Goal: Task Accomplishment & Management: Manage account settings

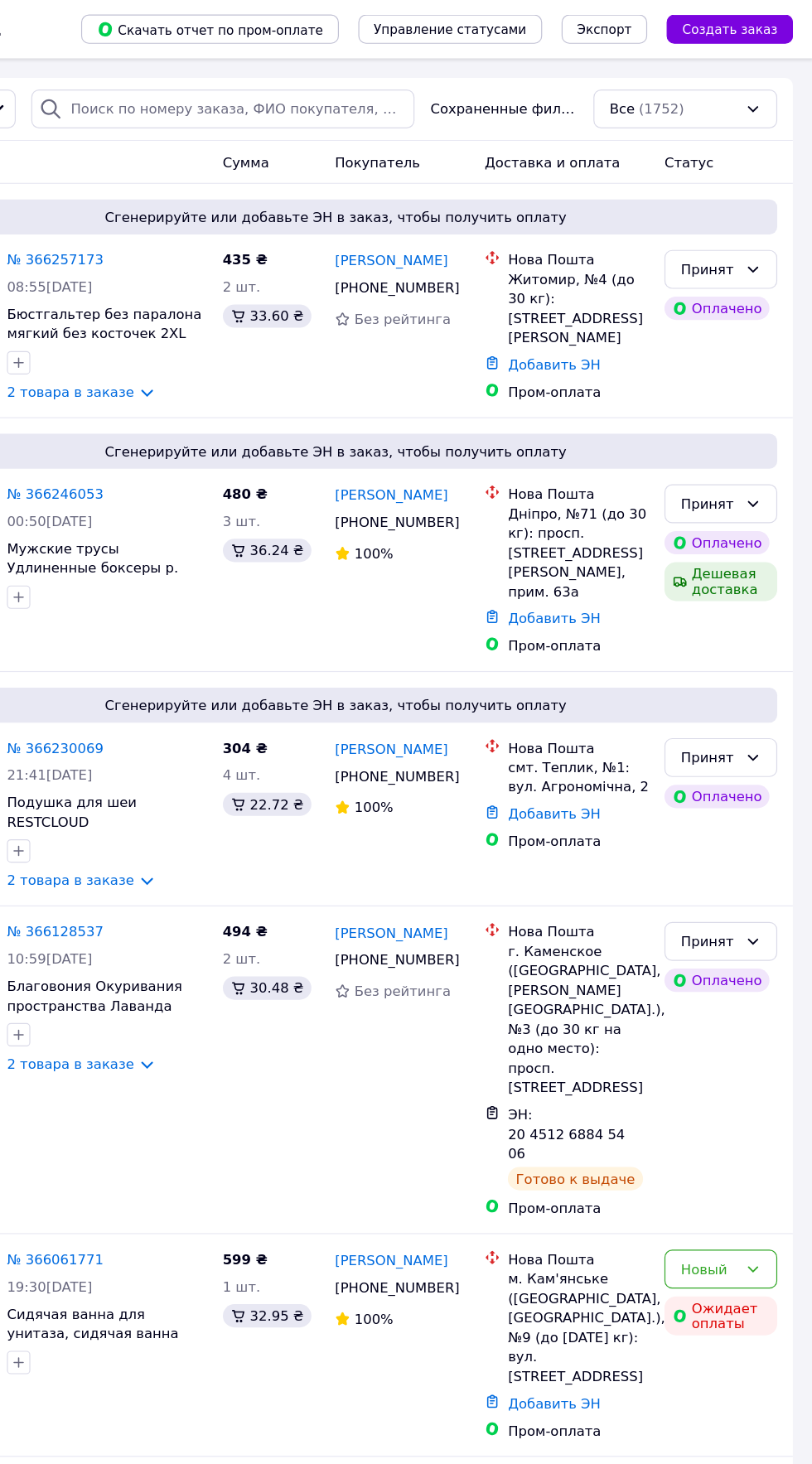
click at [690, 91] on div "Все (1752)" at bounding box center [703, 92] width 157 height 33
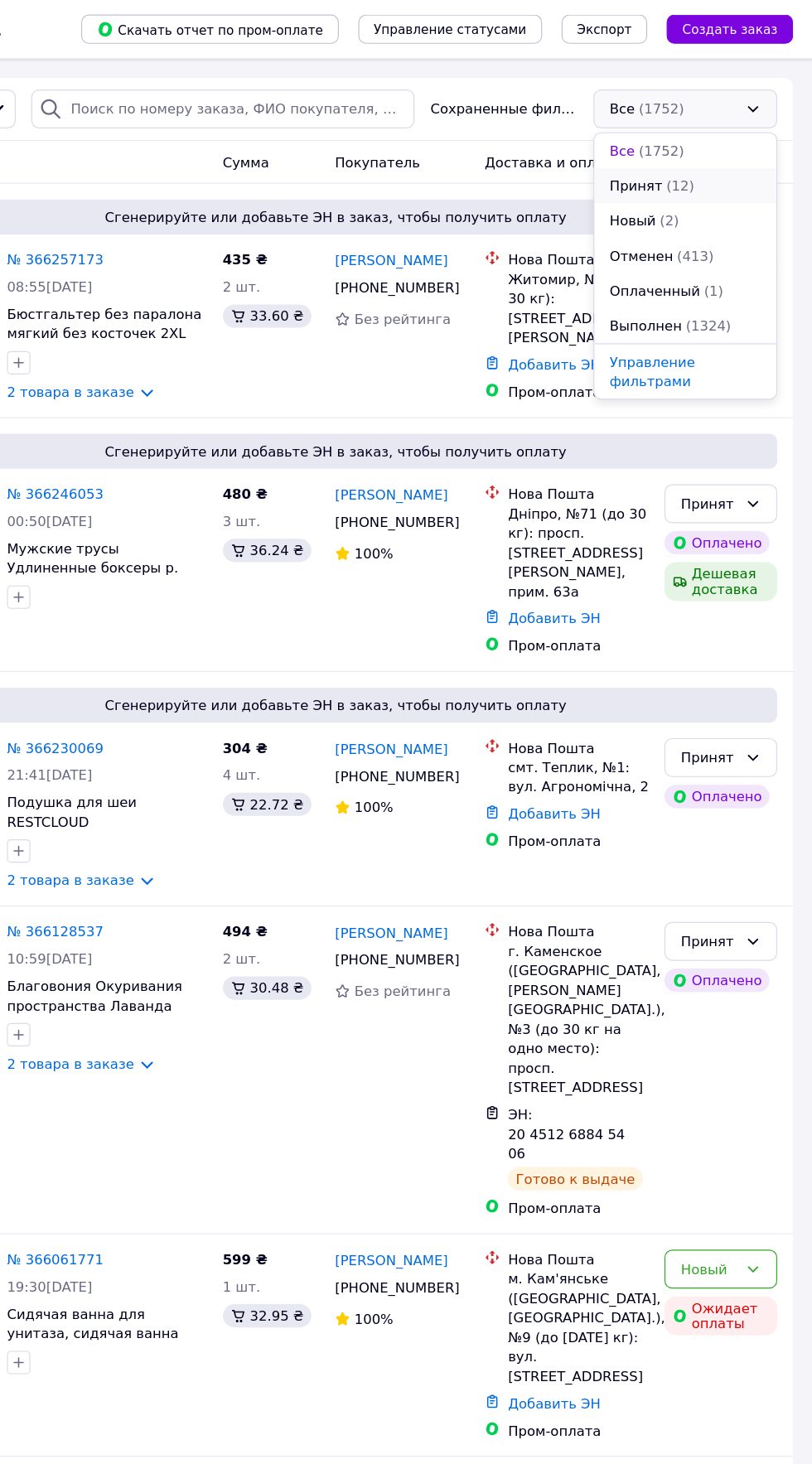
click at [700, 156] on span "(12)" at bounding box center [699, 158] width 24 height 13
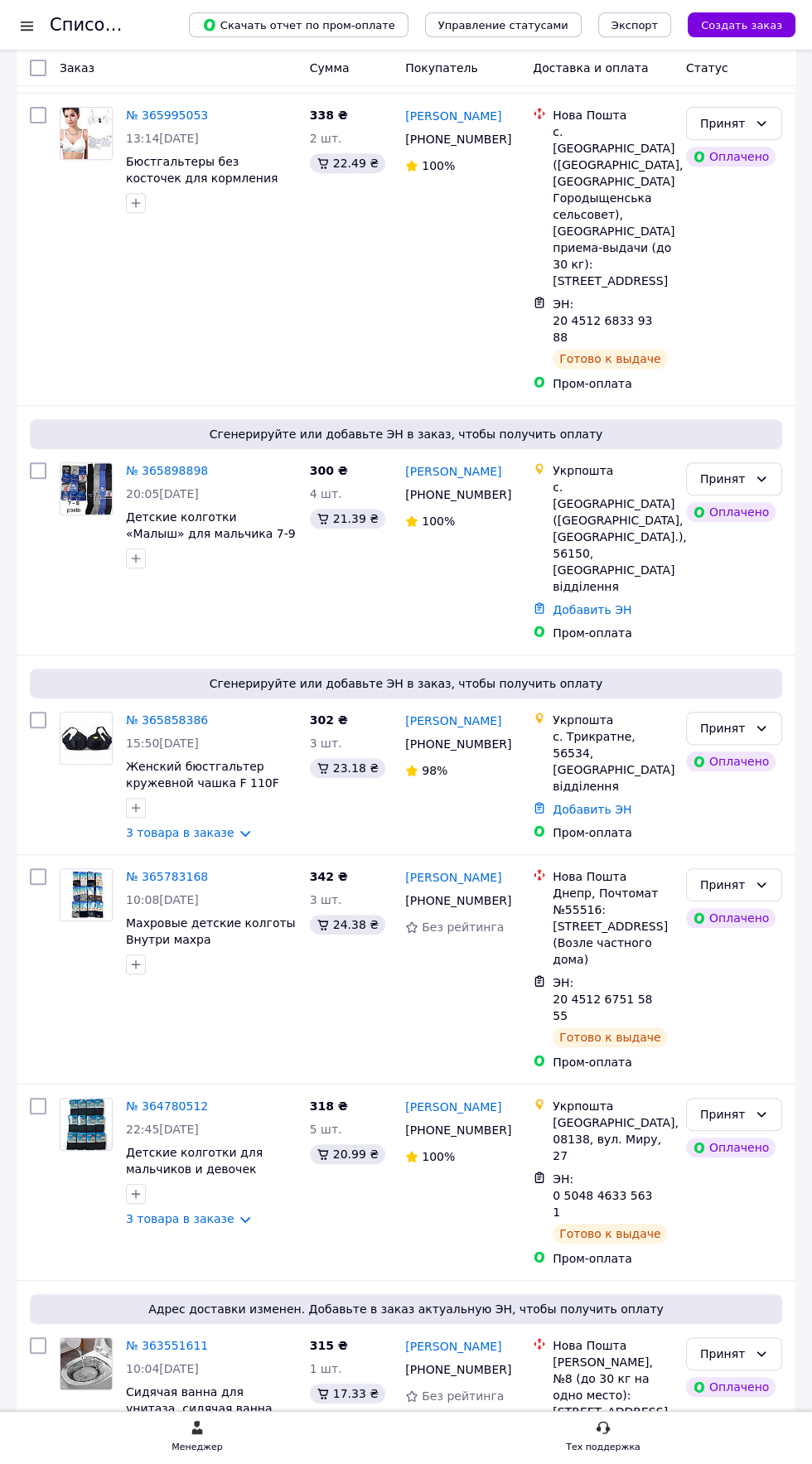
scroll to position [1189, 0]
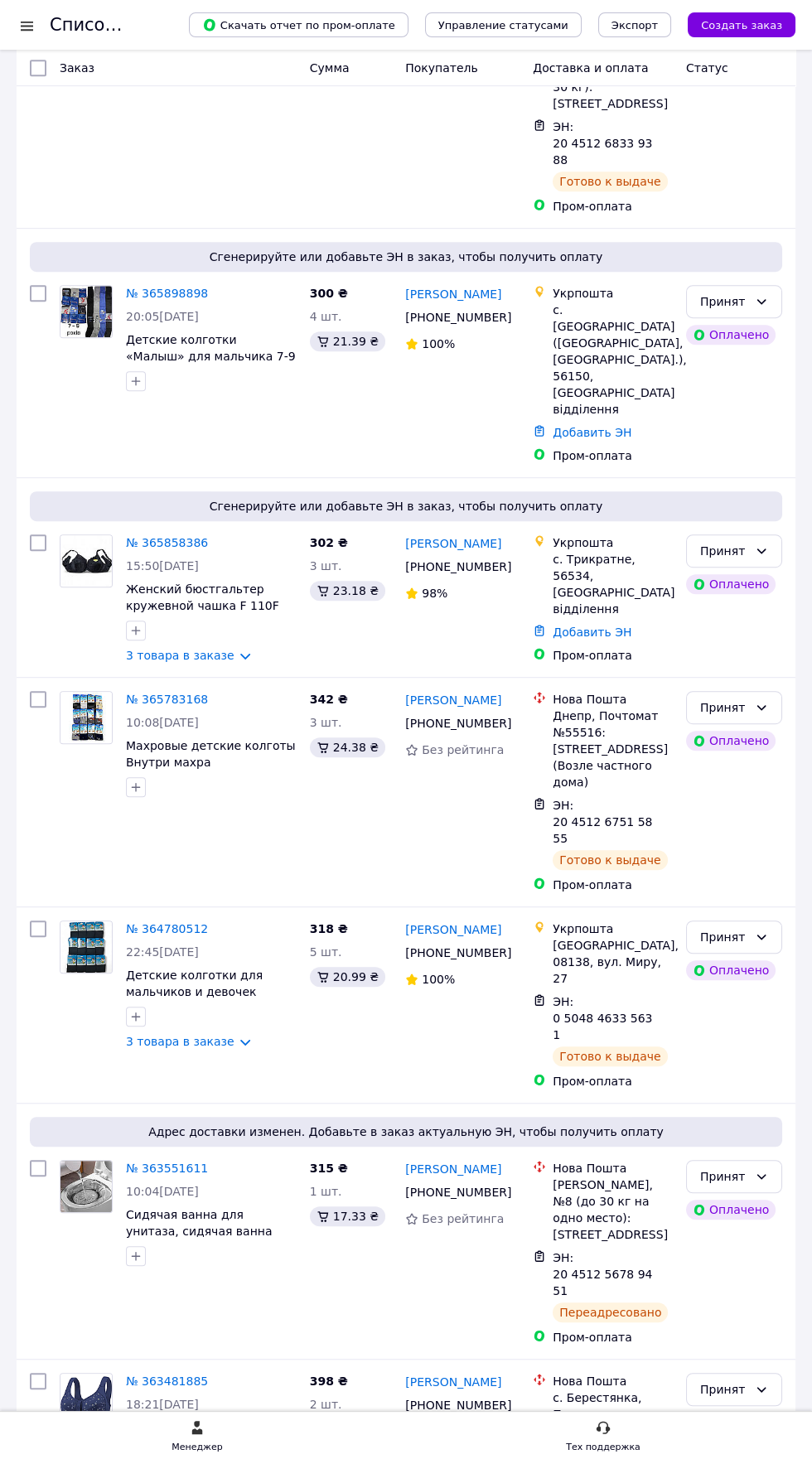
click at [745, 1381] on li "Выполнен" at bounding box center [733, 1385] width 94 height 30
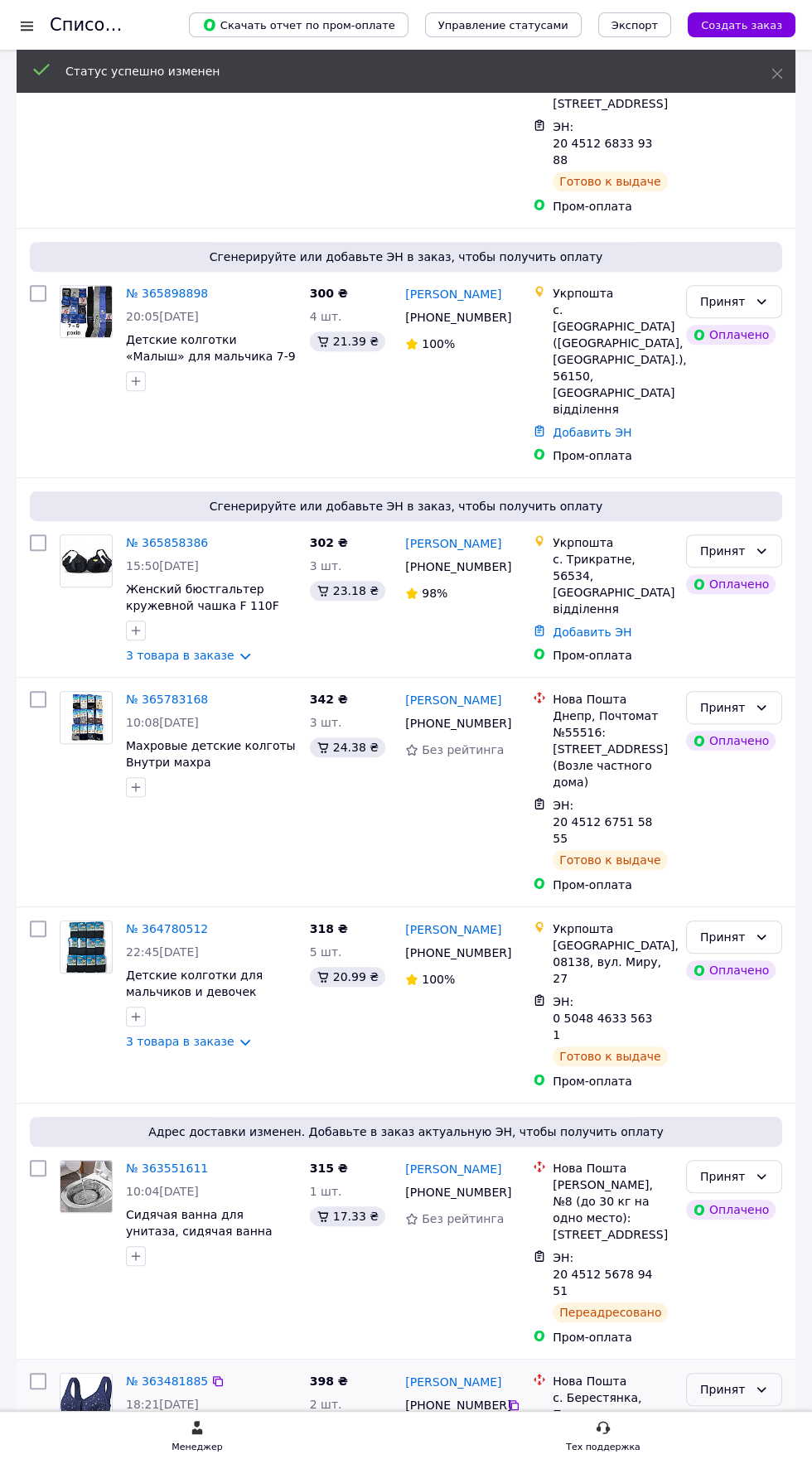
click at [756, 1383] on icon at bounding box center [762, 1390] width 13 height 13
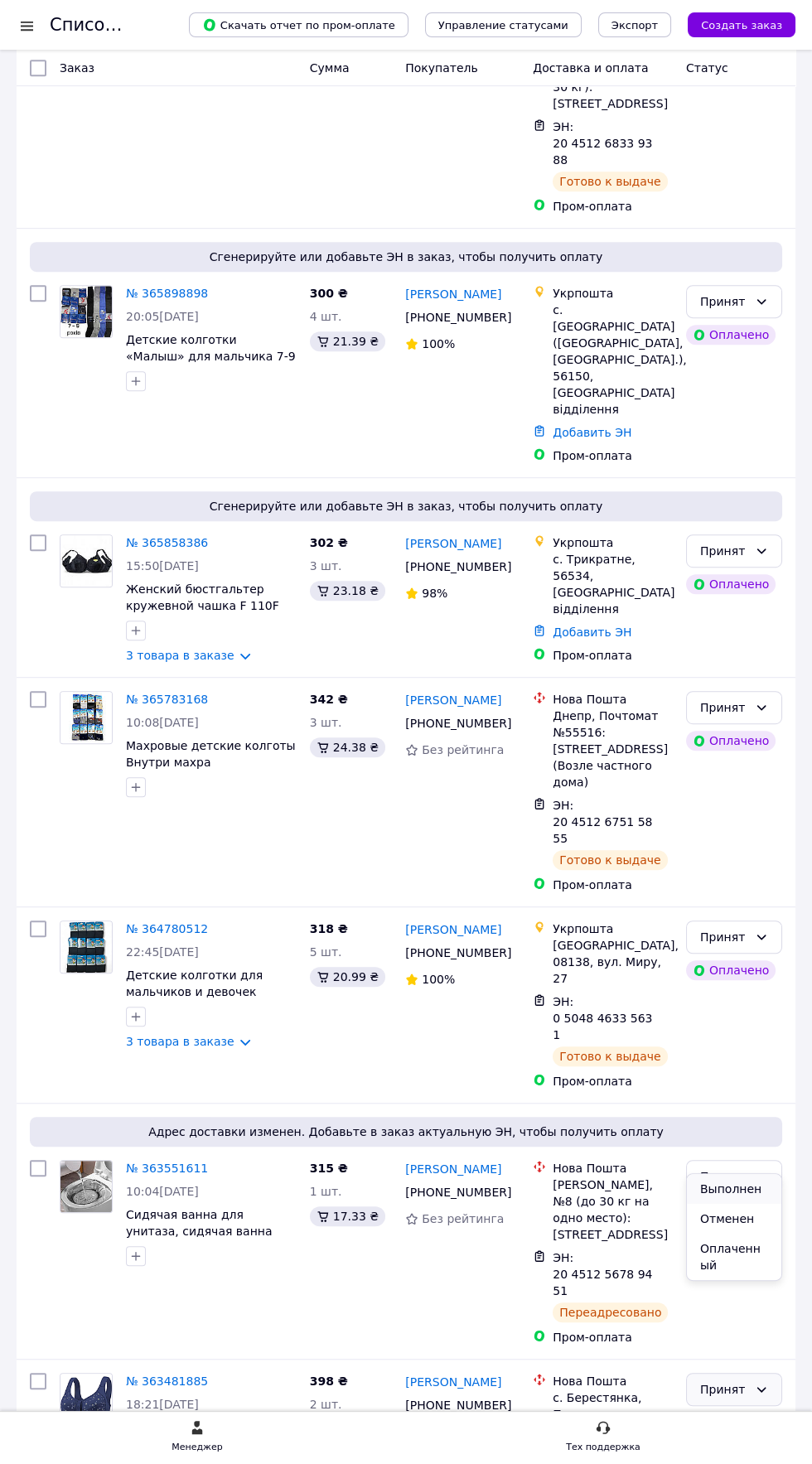
click at [747, 1194] on li "Выполнен" at bounding box center [733, 1189] width 94 height 30
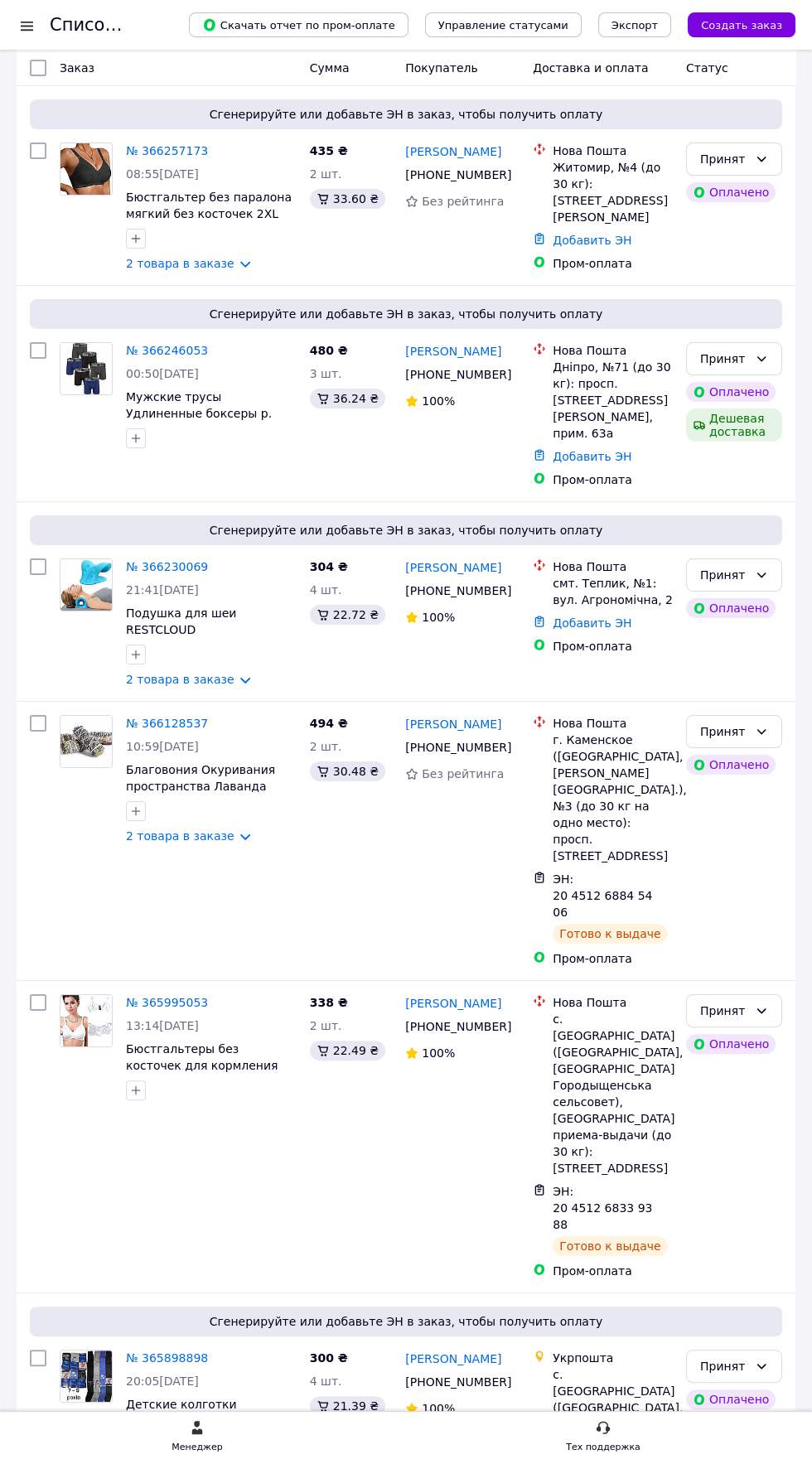
scroll to position [0, 0]
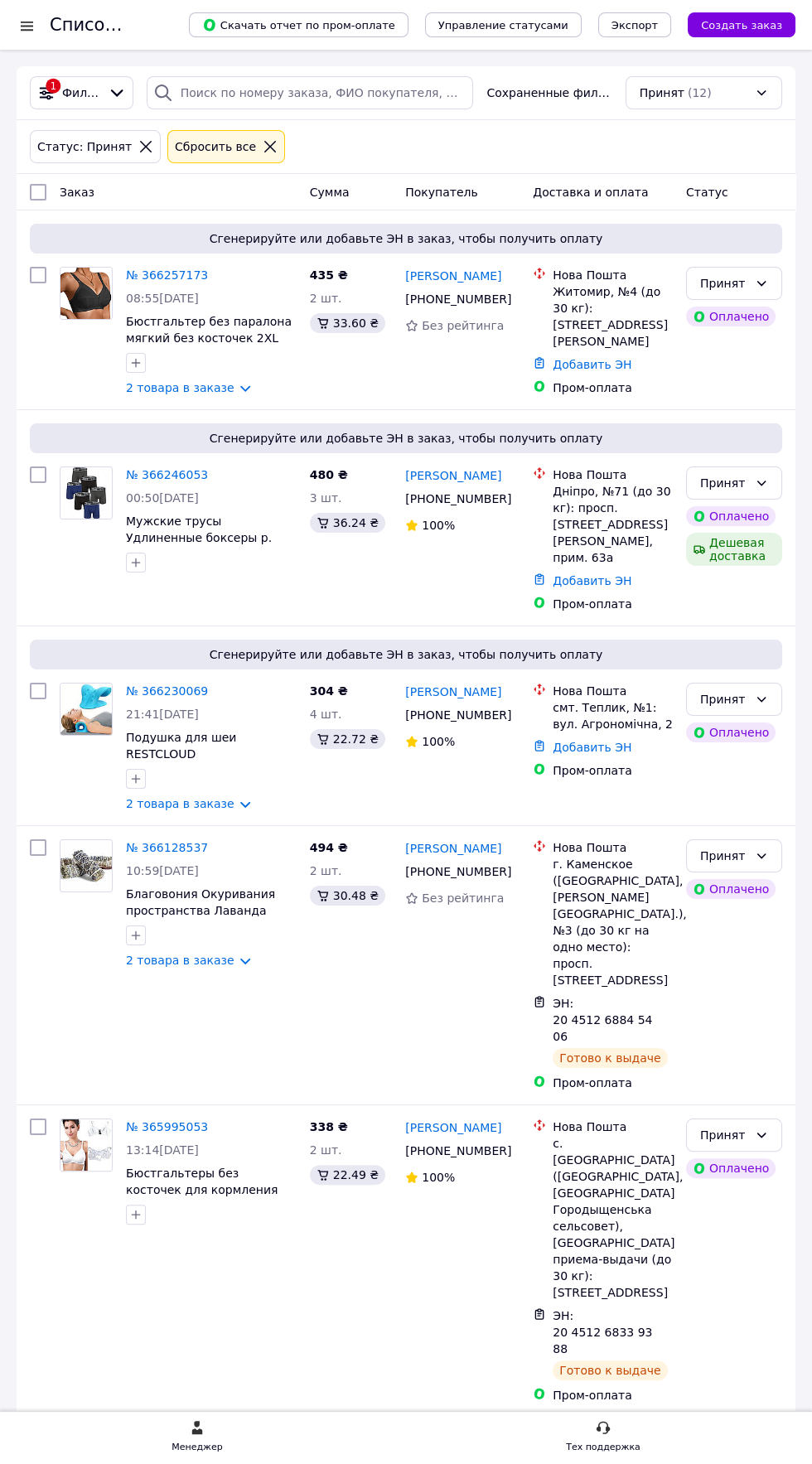
click at [699, 94] on div "Принят (12)" at bounding box center [703, 92] width 157 height 33
click at [762, 92] on icon at bounding box center [762, 92] width 13 height 13
click at [732, 93] on div "Принят (12)" at bounding box center [694, 92] width 112 height 18
click at [693, 95] on span "(12)" at bounding box center [699, 92] width 24 height 13
click at [703, 92] on div "Принят (10)" at bounding box center [703, 92] width 157 height 33
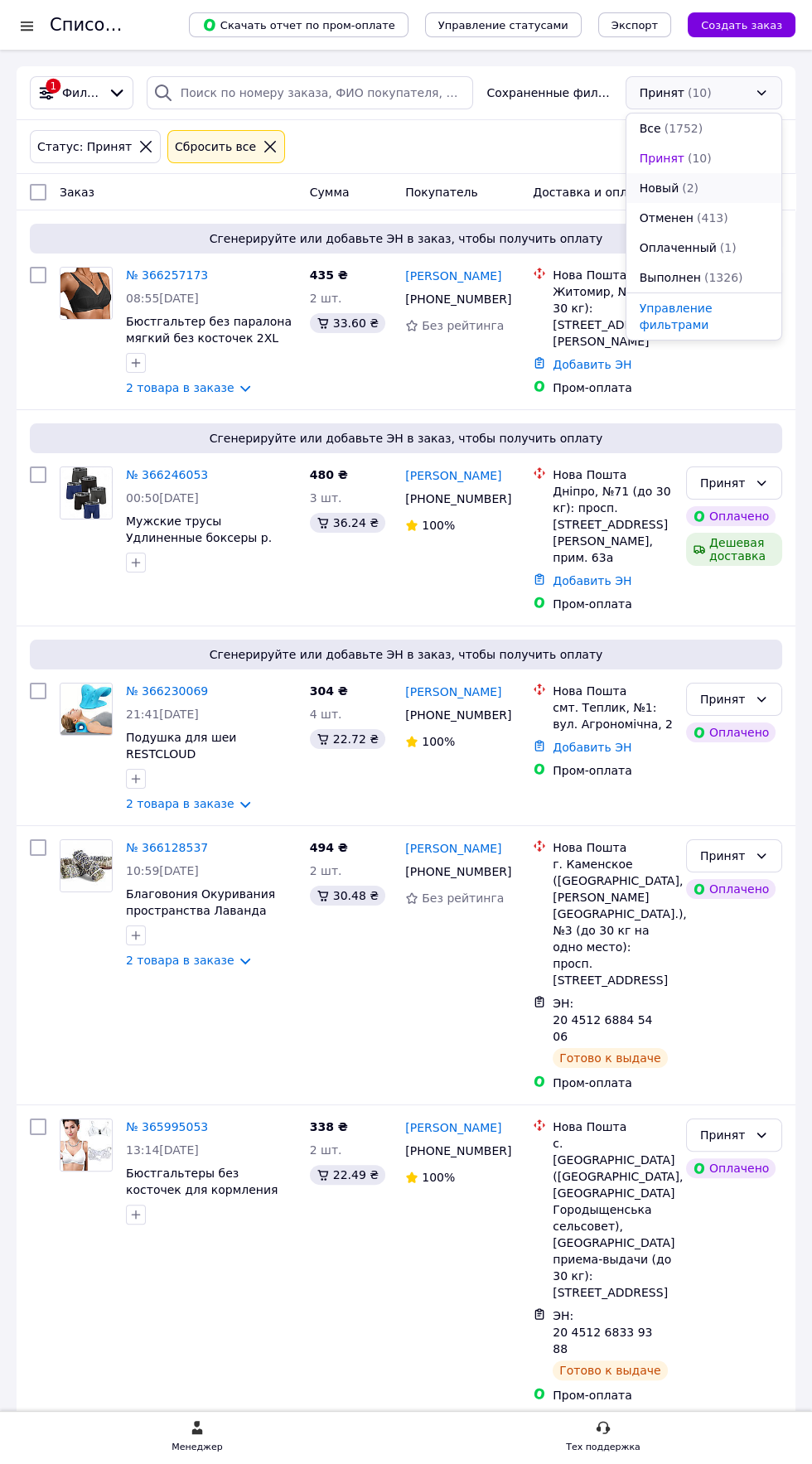
click at [687, 187] on span "(2)" at bounding box center [690, 188] width 16 height 13
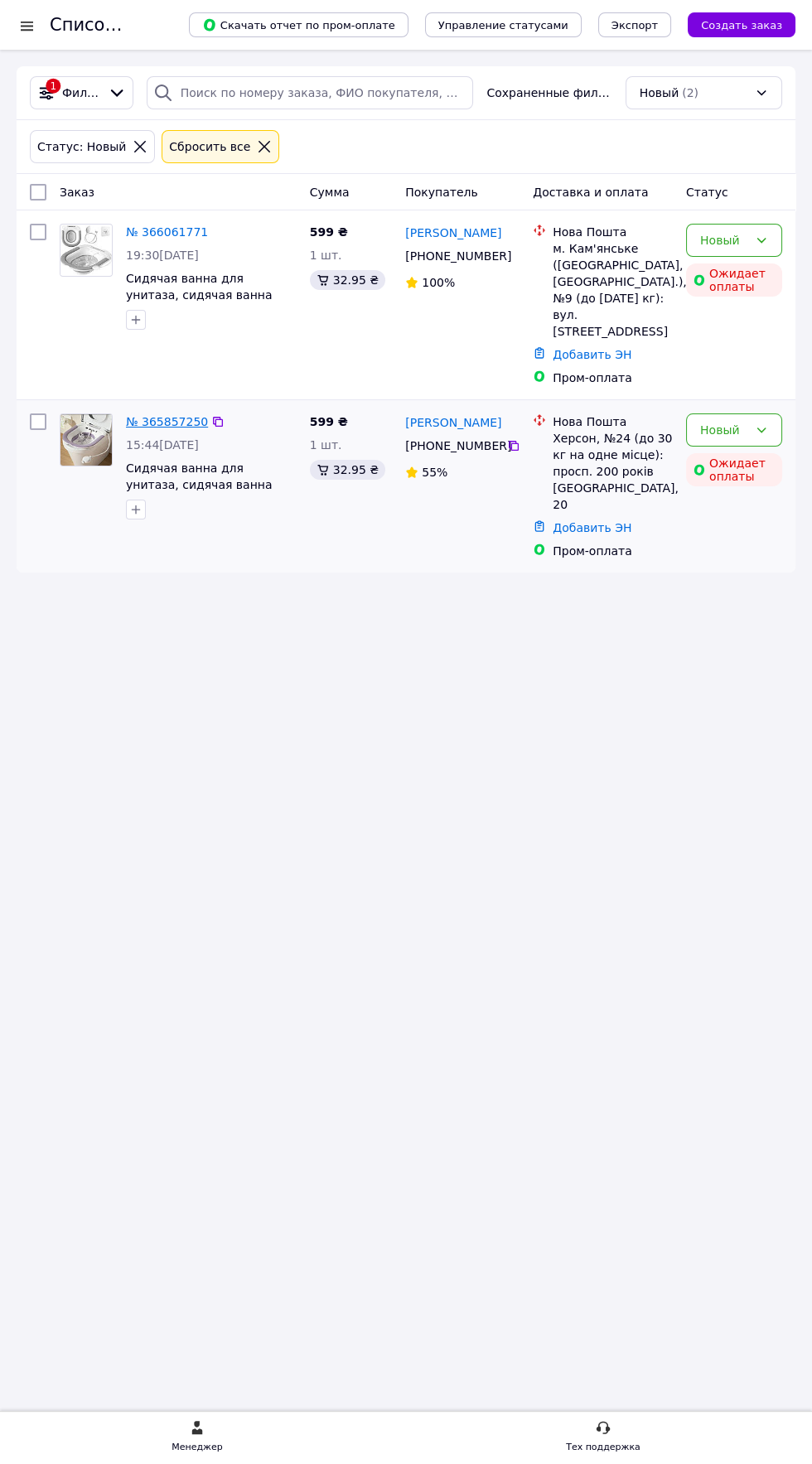
click at [173, 415] on link "№ 365857250" at bounding box center [168, 421] width 82 height 13
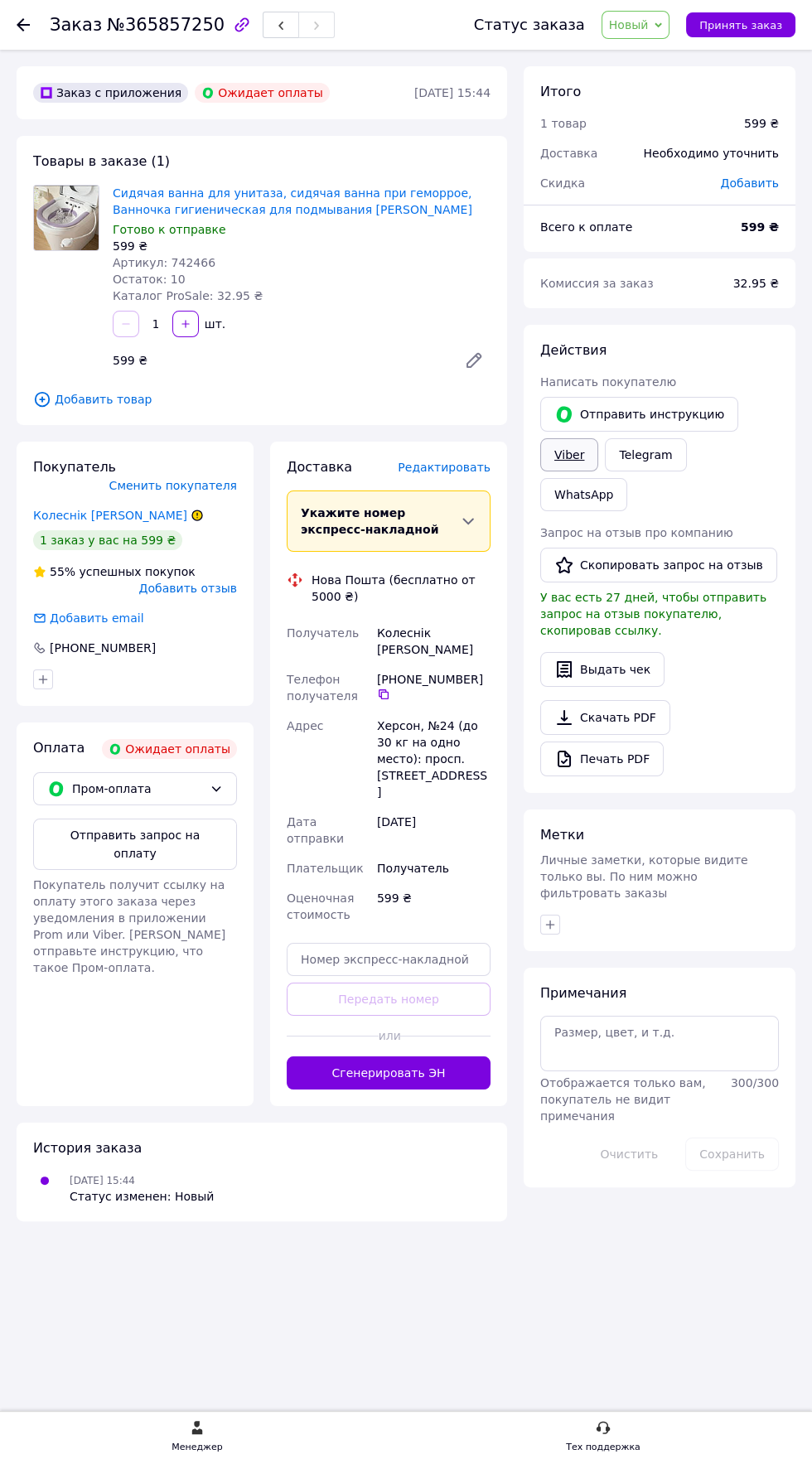
click at [570, 453] on link "Viber" at bounding box center [568, 455] width 58 height 33
click at [640, 25] on span "Новый" at bounding box center [628, 25] width 39 height 13
click at [645, 107] on li "Отменен" at bounding box center [646, 107] width 88 height 25
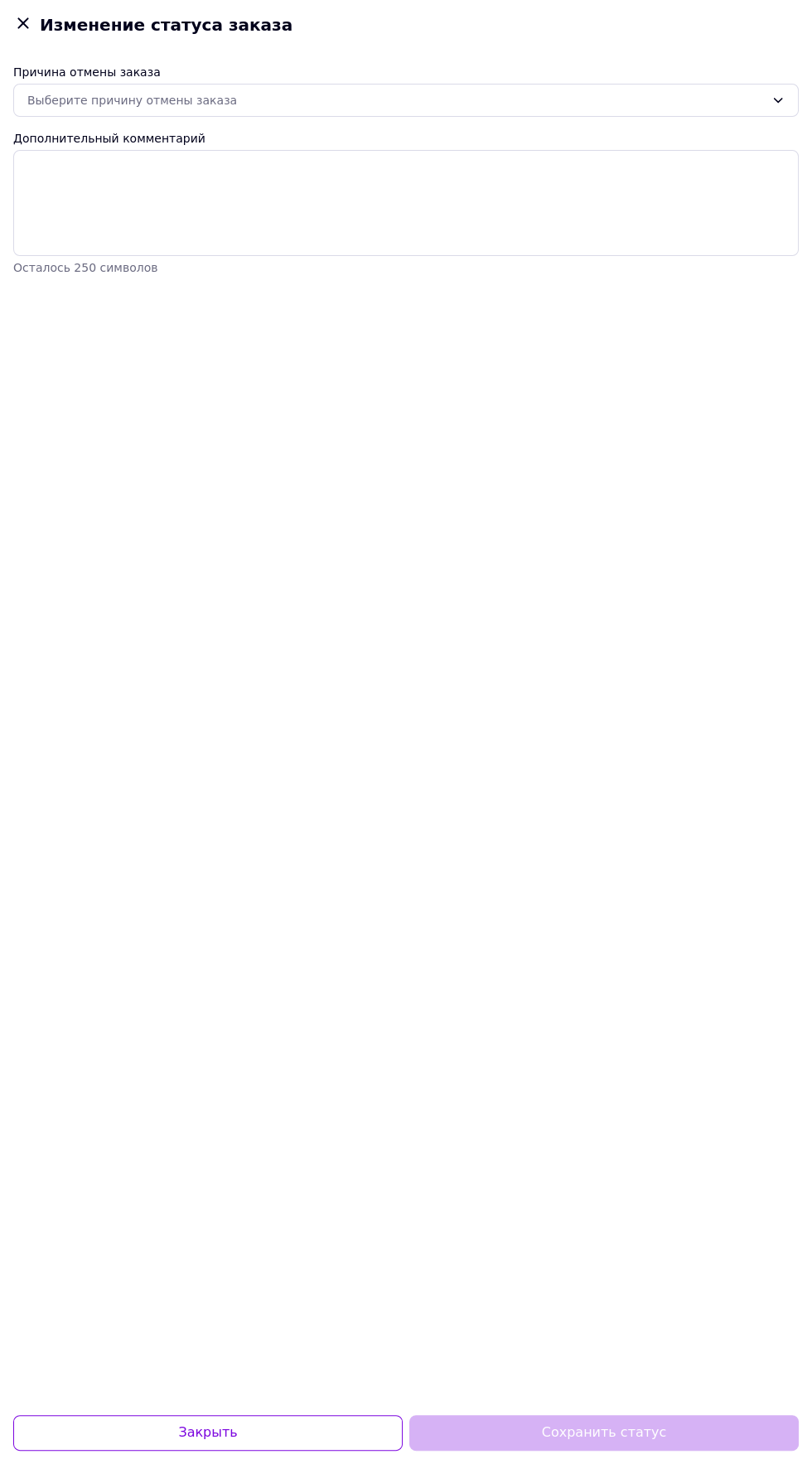
click at [503, 71] on div "Причина отмены заказа" at bounding box center [406, 72] width 785 height 16
click at [458, 92] on div "Выберите причину отмены заказа" at bounding box center [396, 101] width 738 height 18
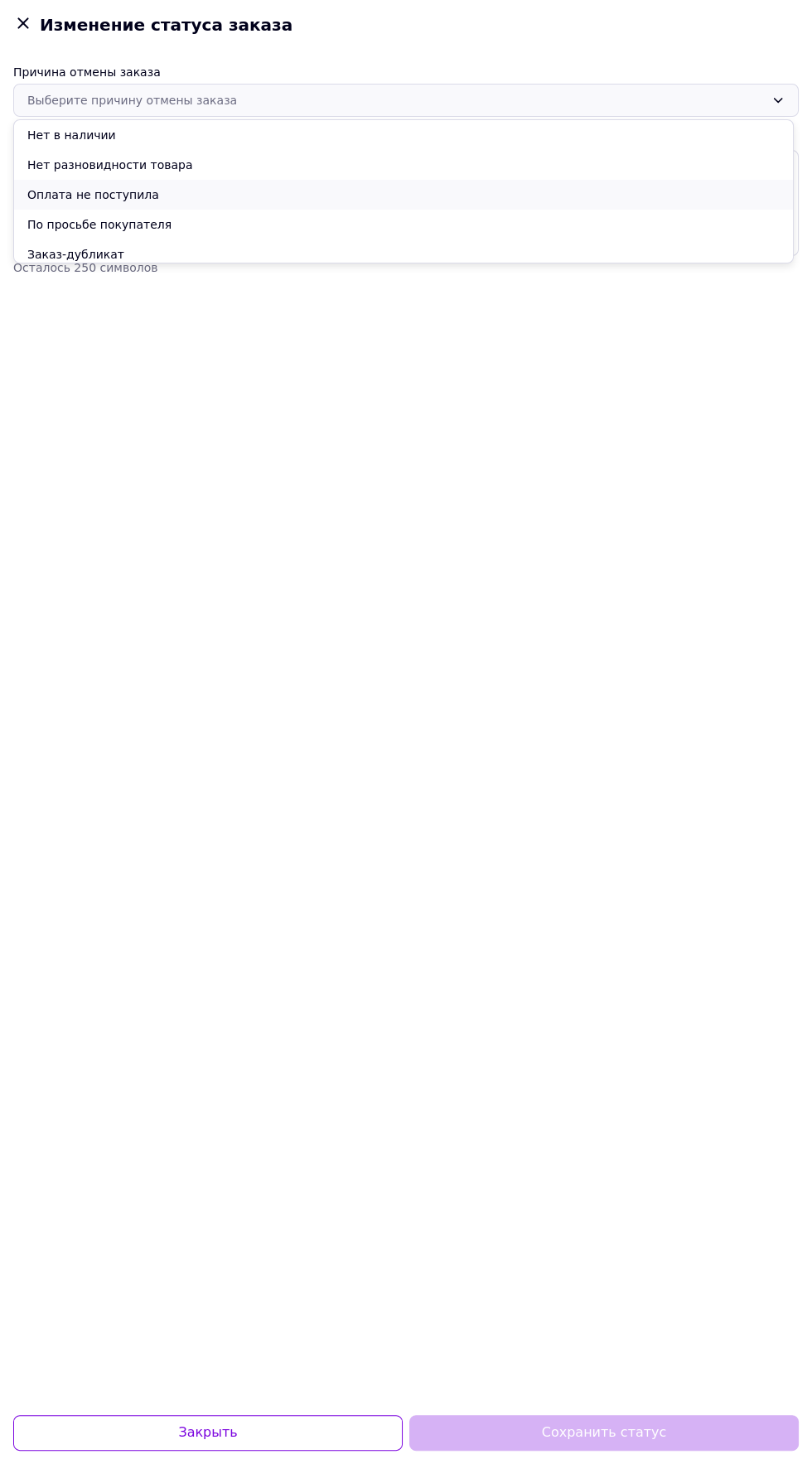
click at [443, 188] on li "Оплата не поступила" at bounding box center [403, 194] width 779 height 30
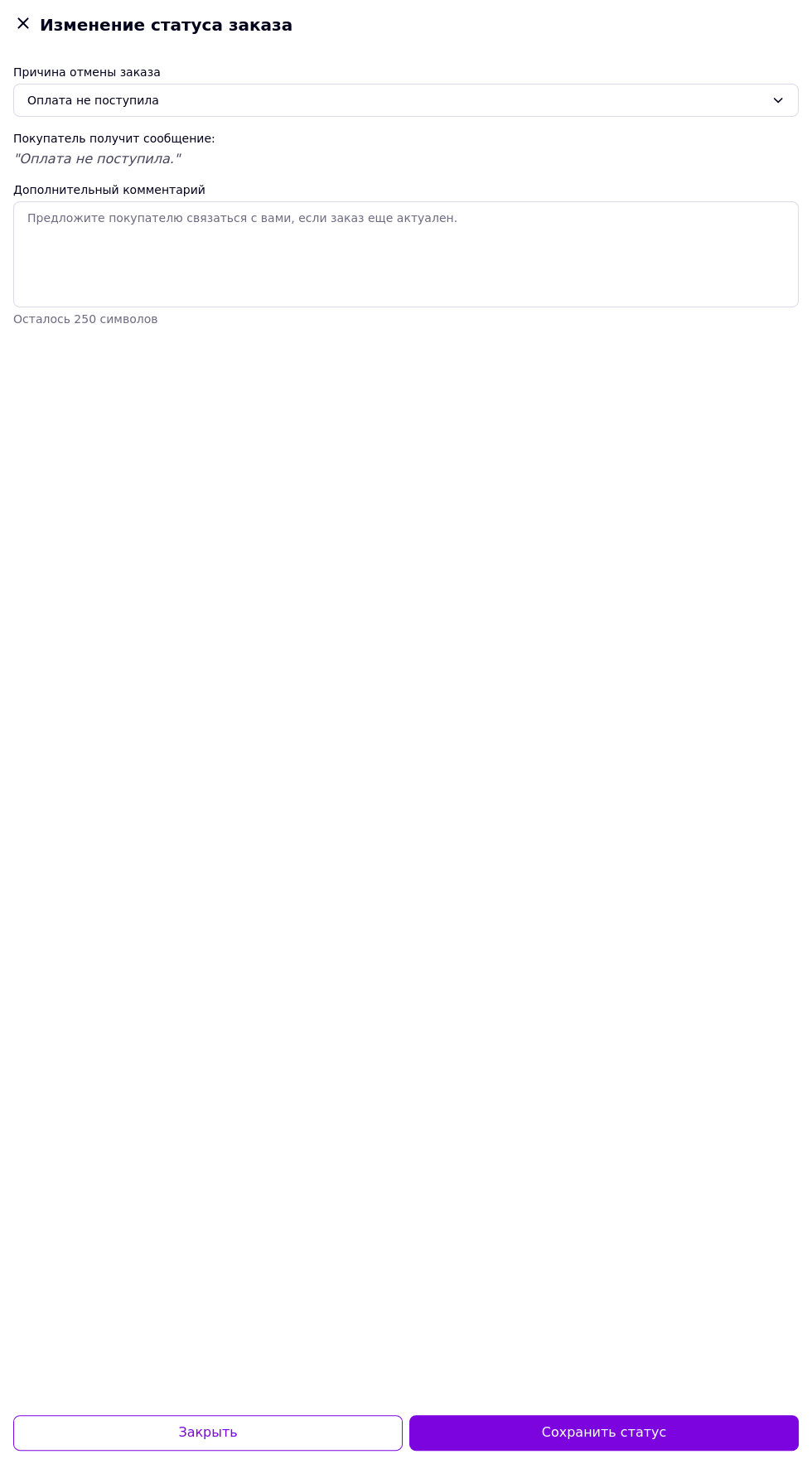
scroll to position [118, 0]
click at [570, 1439] on button "Сохранить статус" at bounding box center [603, 1433] width 389 height 36
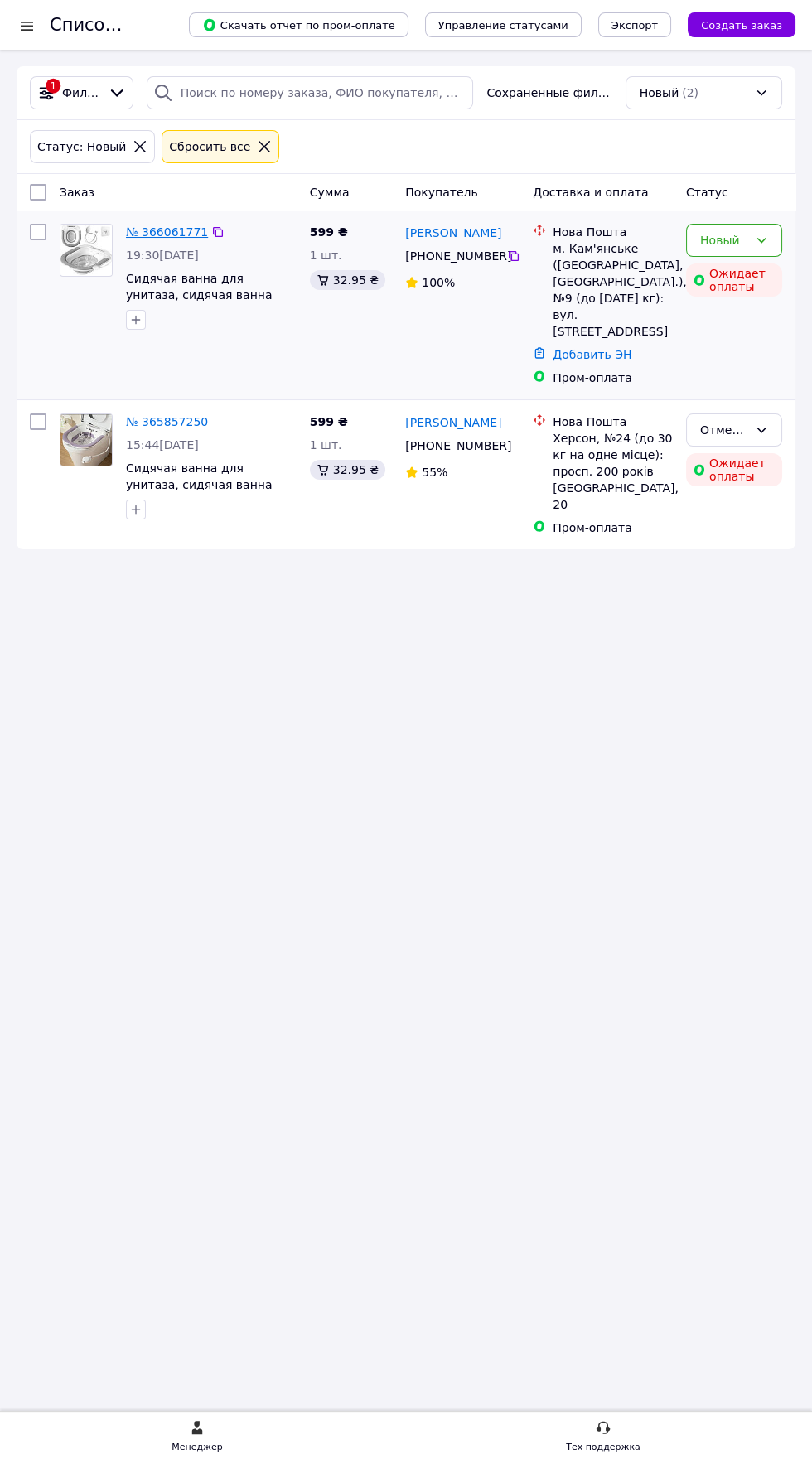
click at [161, 229] on link "№ 366061771" at bounding box center [168, 232] width 82 height 13
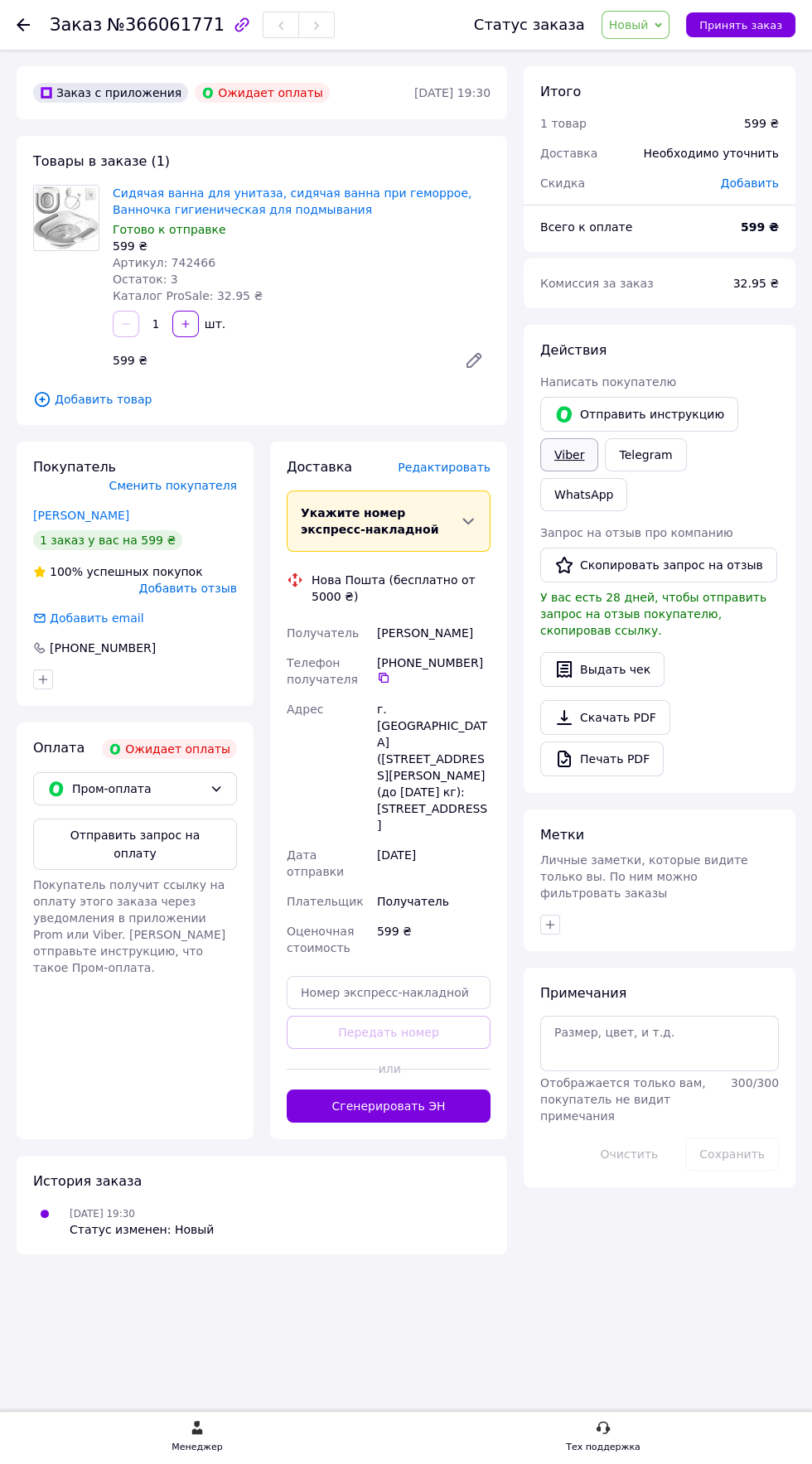
click at [568, 453] on link "Viber" at bounding box center [568, 455] width 58 height 33
click at [634, 24] on span "Новый" at bounding box center [628, 25] width 39 height 13
click at [639, 57] on li "Принят" at bounding box center [646, 58] width 88 height 25
click at [185, 780] on span "Пром-оплата" at bounding box center [137, 789] width 131 height 18
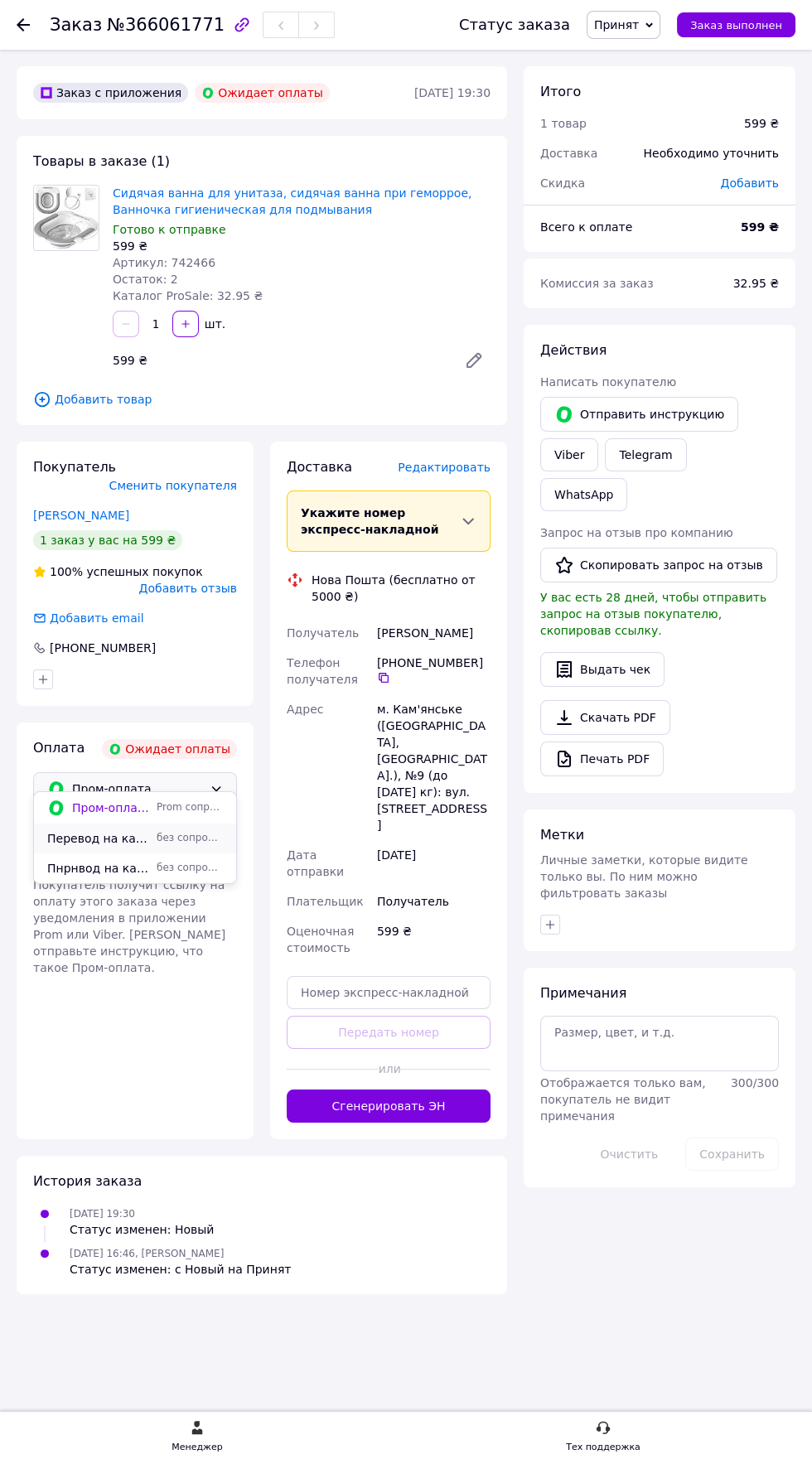
click at [173, 834] on span "без сопровождения Prom" at bounding box center [189, 838] width 66 height 14
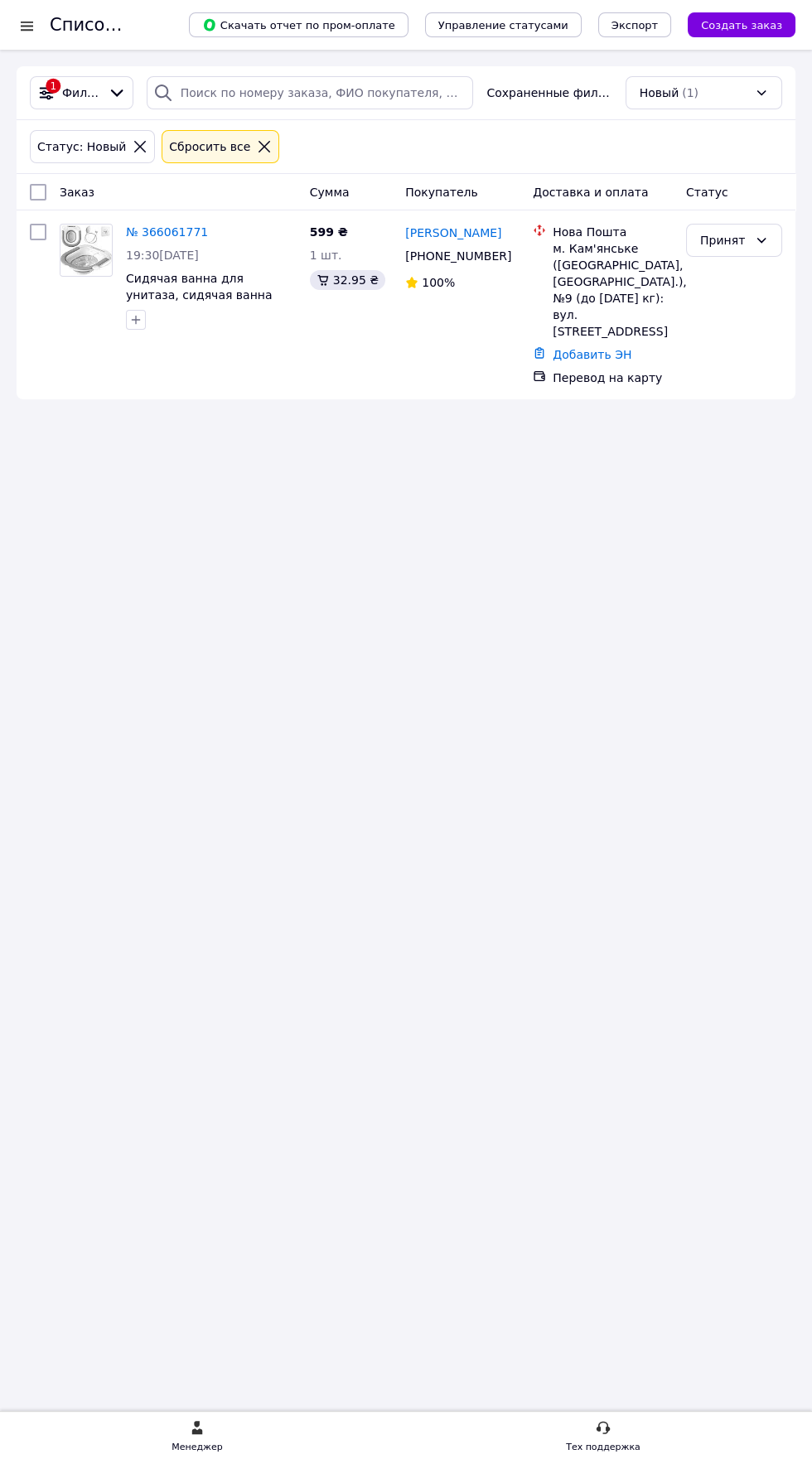
click at [257, 149] on icon at bounding box center [265, 146] width 15 height 15
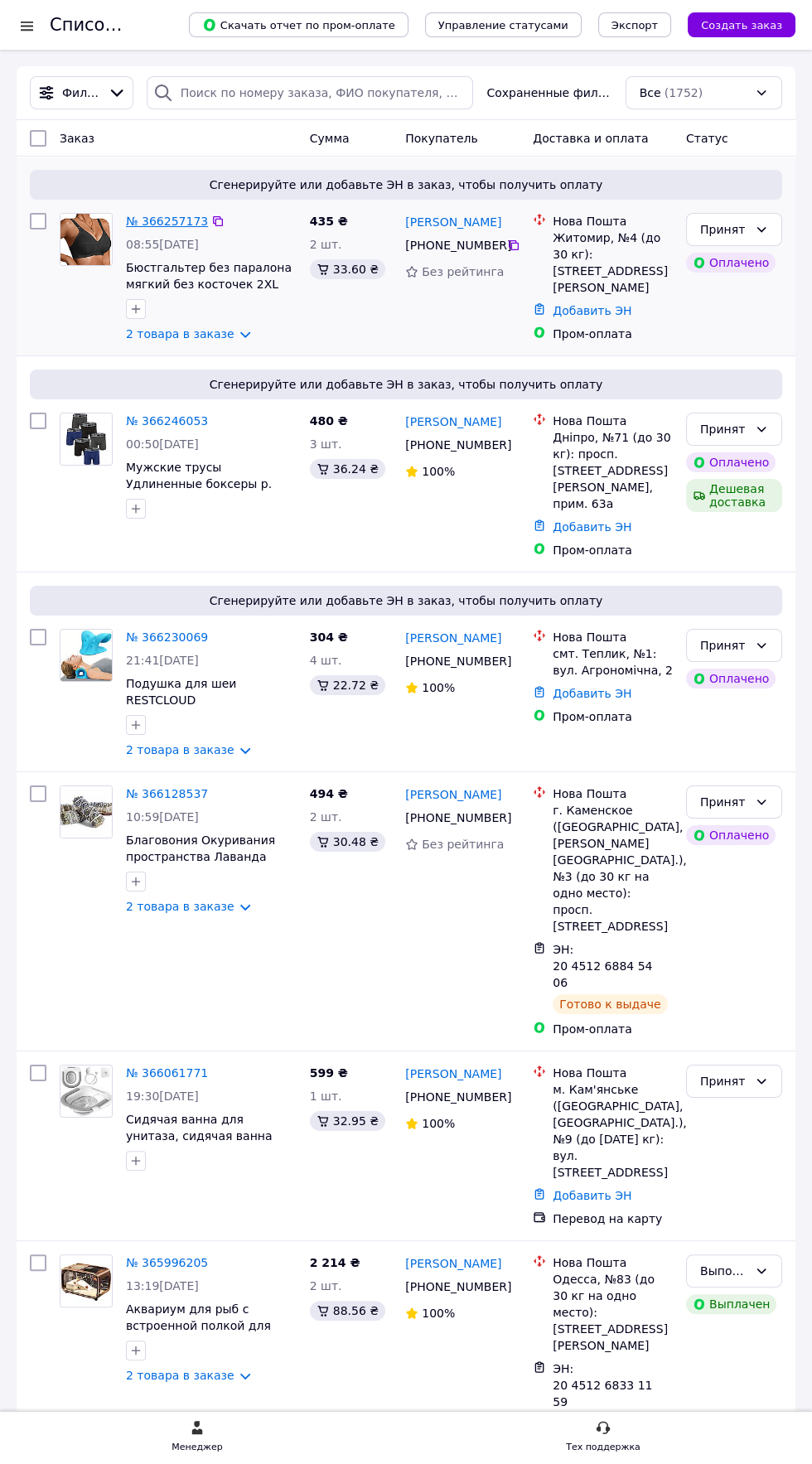
click at [146, 222] on link "№ 366257173" at bounding box center [168, 221] width 82 height 13
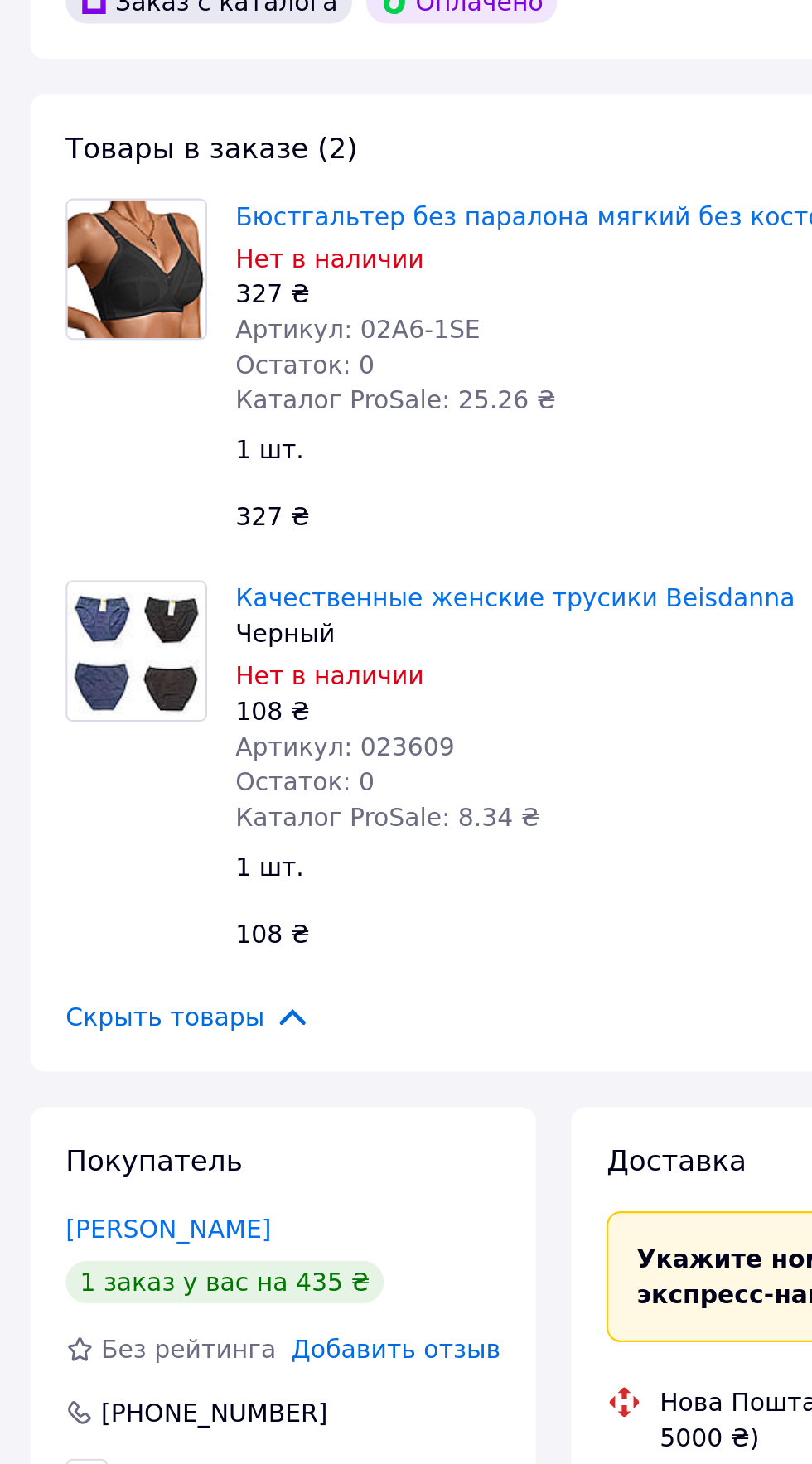
scroll to position [13, 0]
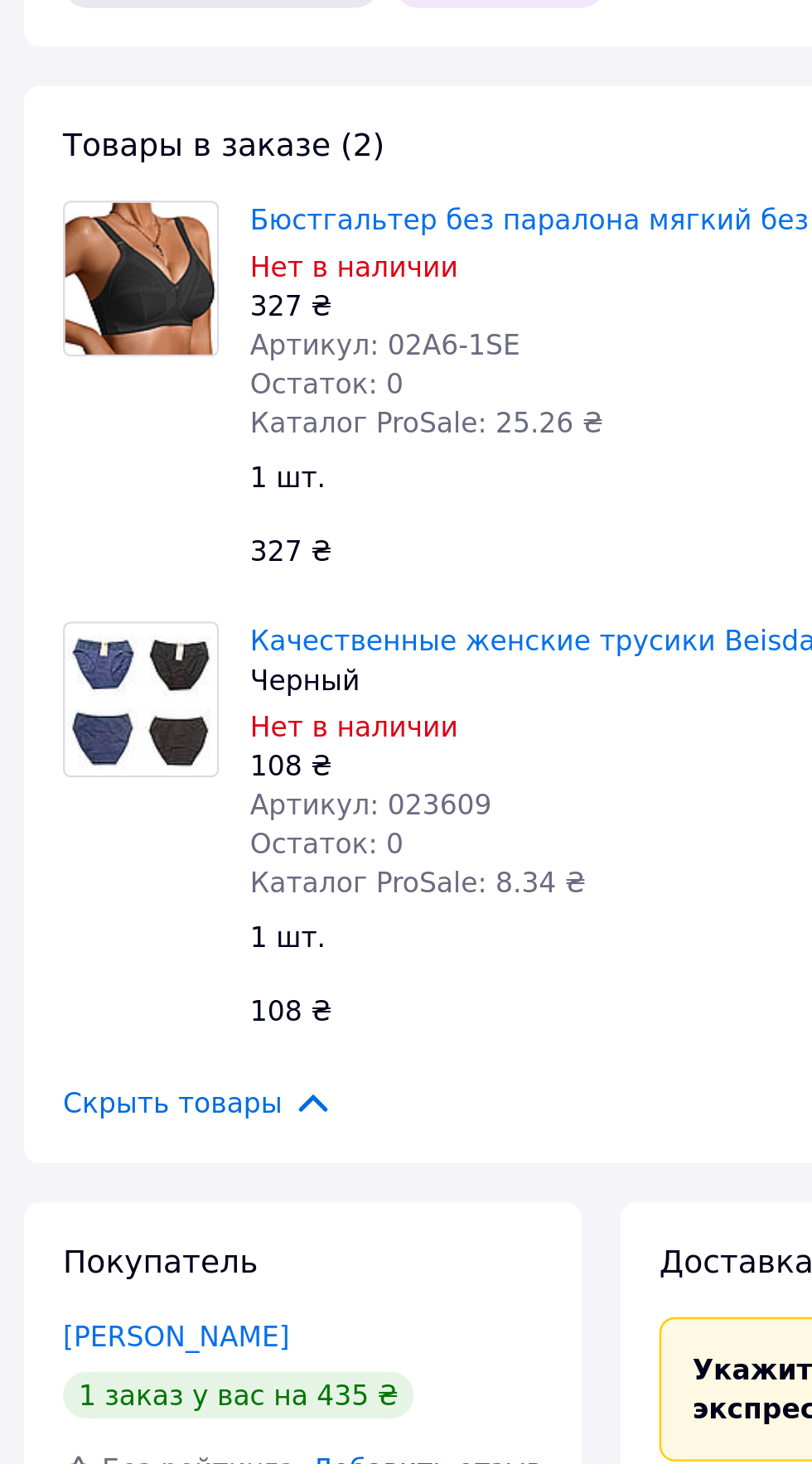
click at [340, 319] on div "Бюстгальтер без паралона мягкий без косточек 2XL Чёрный Нет в наличии 327 ₴ Арт…" at bounding box center [301, 272] width 391 height 109
click at [284, 407] on link "Качественные женские трусики Beisdanna" at bounding box center [244, 408] width 263 height 13
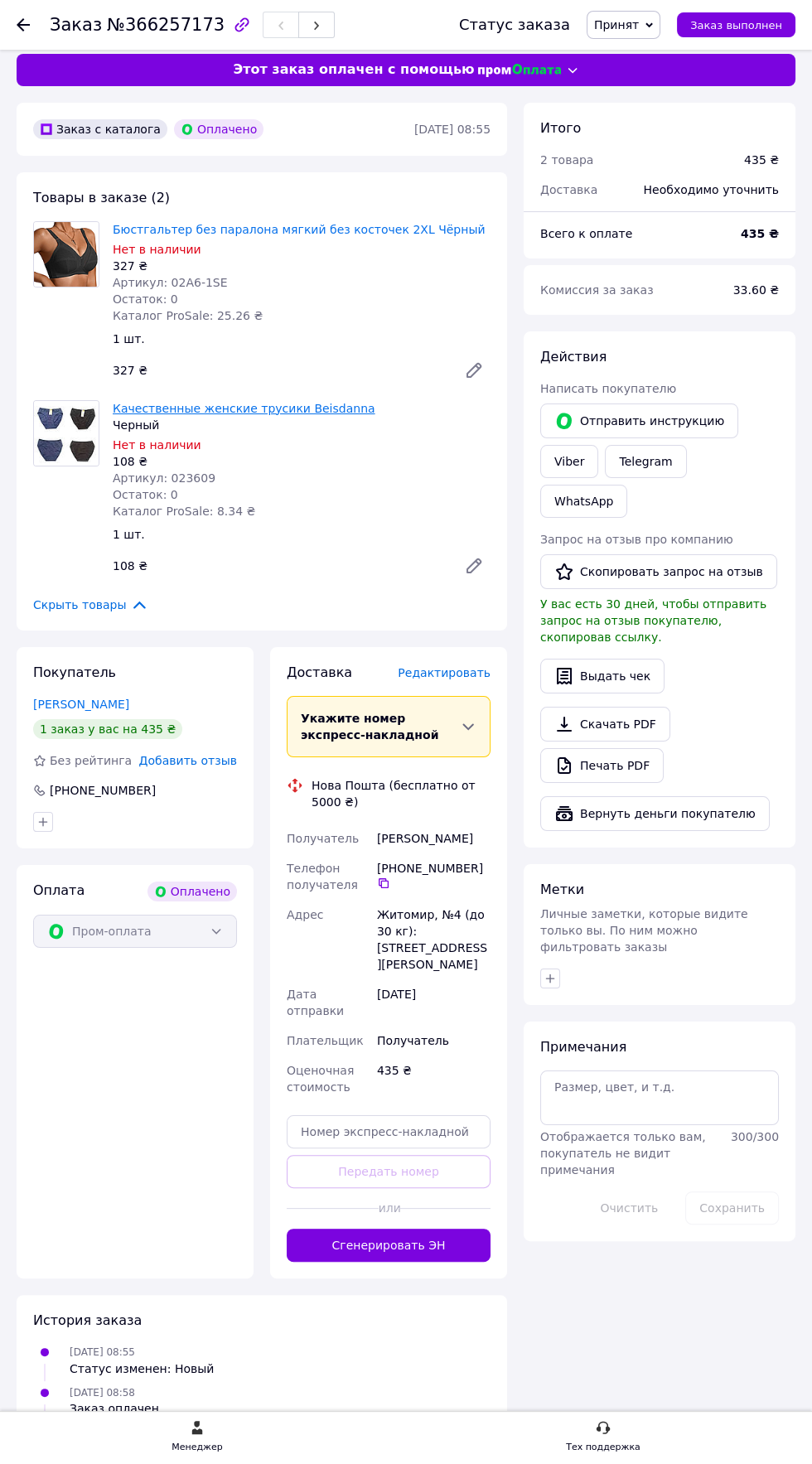
scroll to position [0, 0]
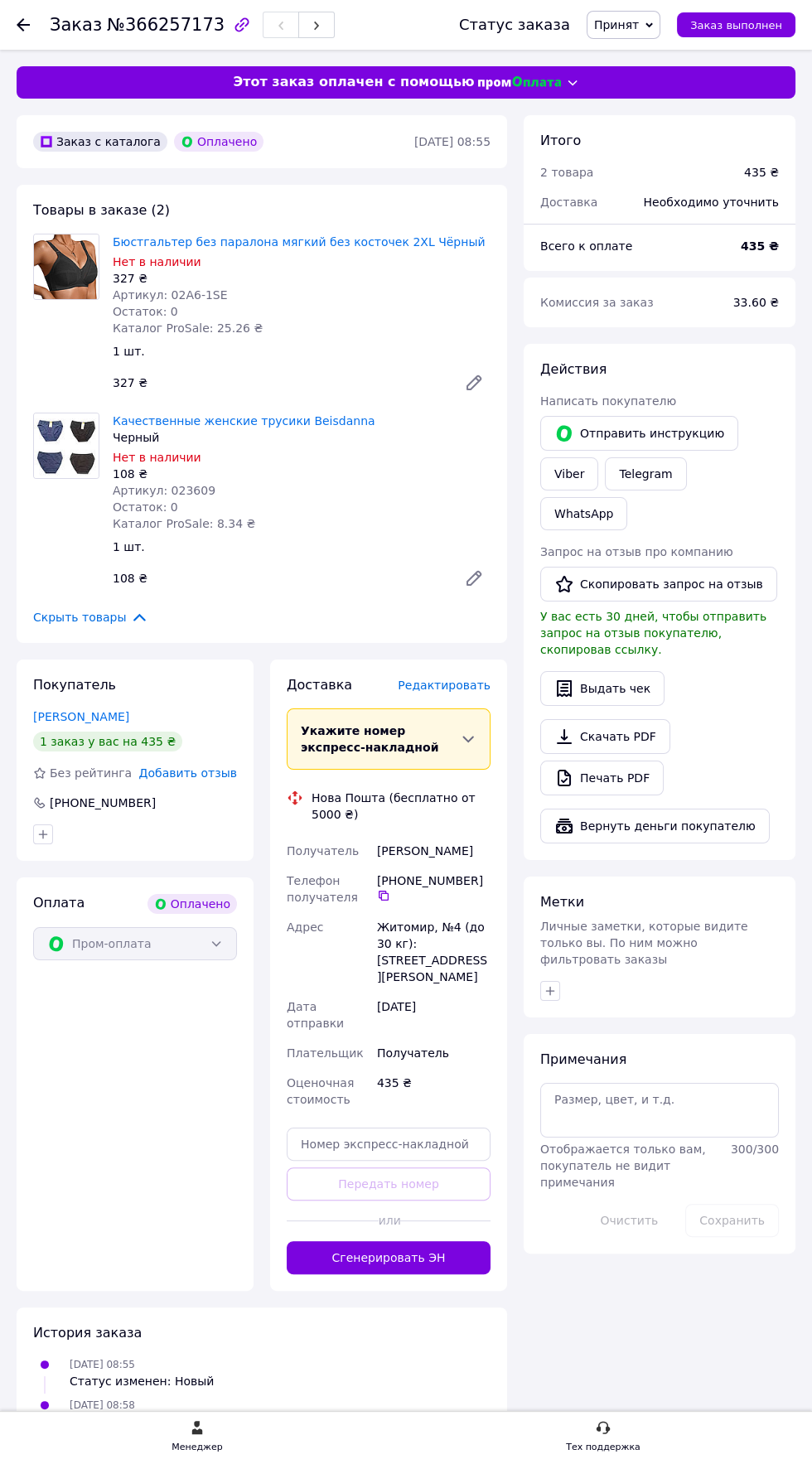
click at [460, 686] on span "Редактировать" at bounding box center [443, 685] width 92 height 13
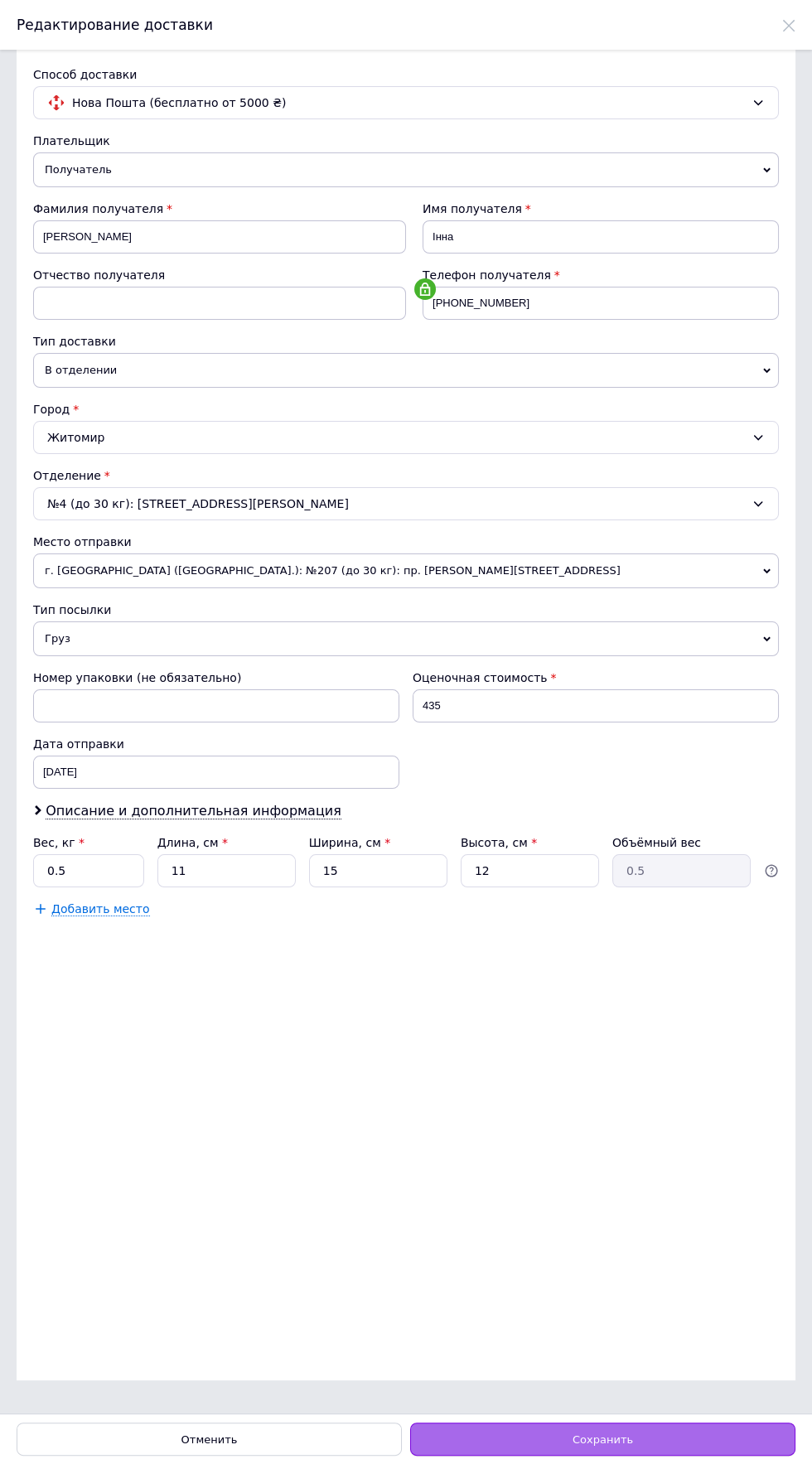
click at [671, 1434] on div "Сохранить" at bounding box center [602, 1439] width 385 height 33
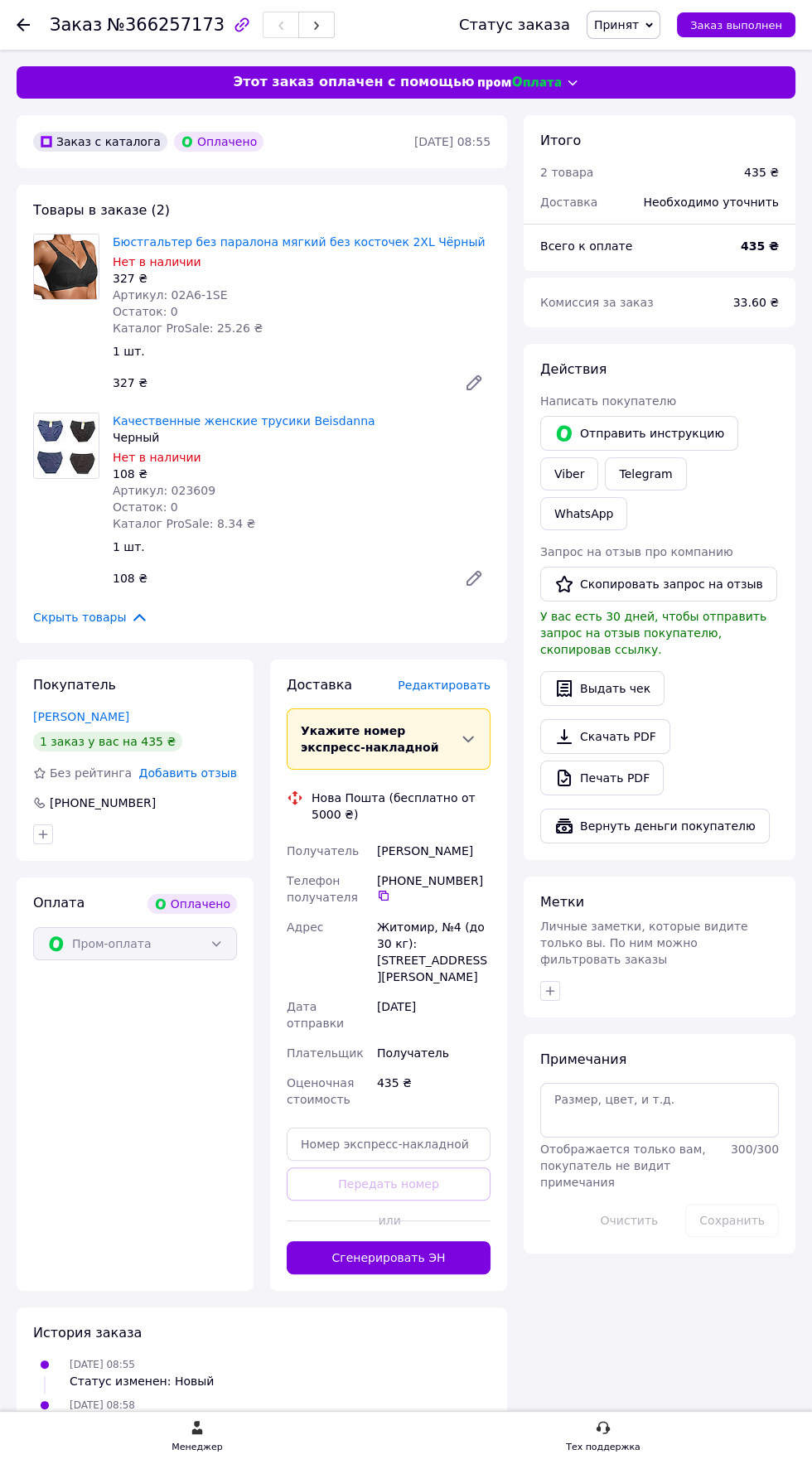
click at [482, 667] on div "Доставка Редактировать Укажите номер экспресс-накладной Обязательно введите ном…" at bounding box center [388, 976] width 237 height 632
click at [467, 678] on span "Редактировать" at bounding box center [443, 685] width 92 height 13
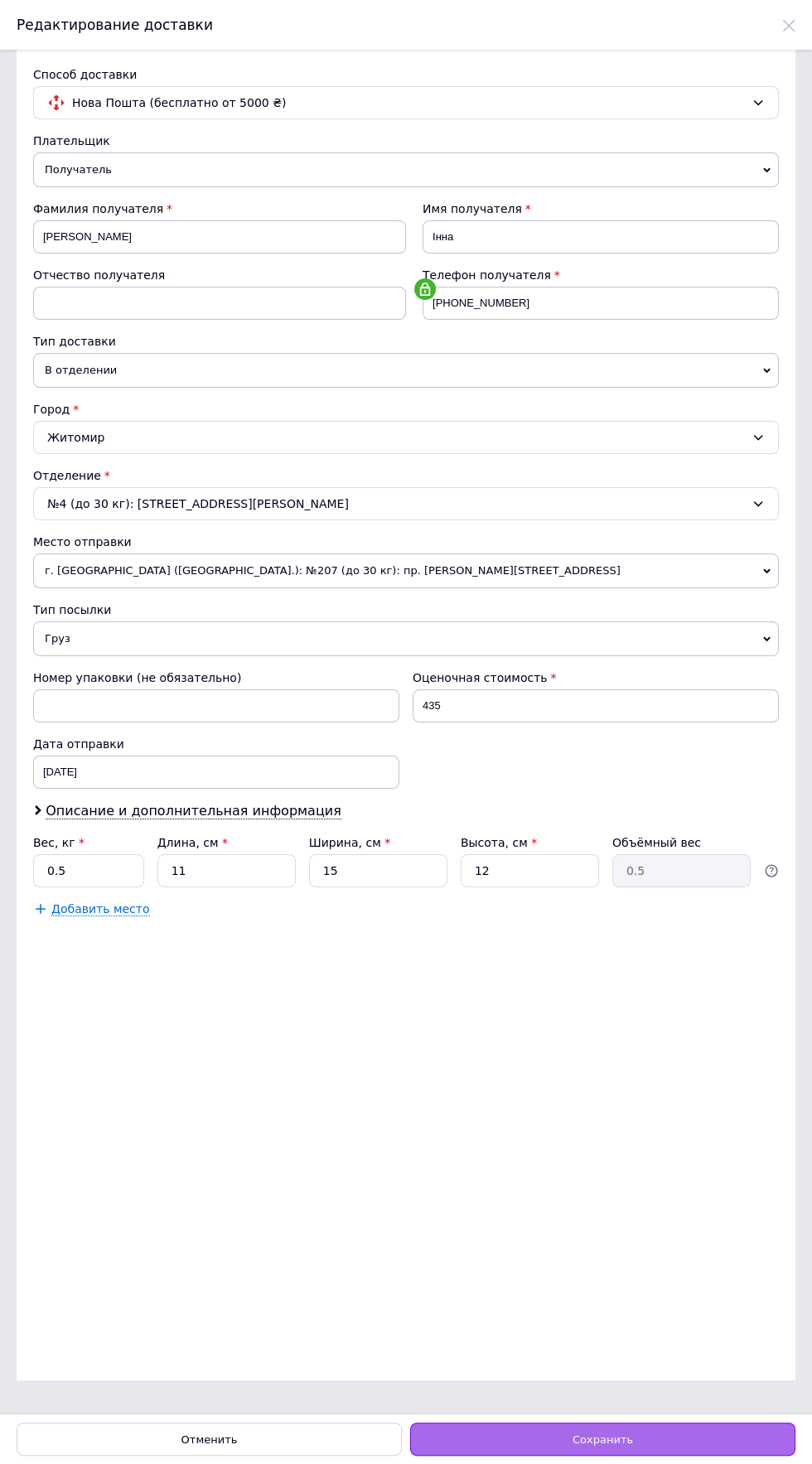
click at [674, 1434] on div "Сохранить" at bounding box center [602, 1439] width 385 height 33
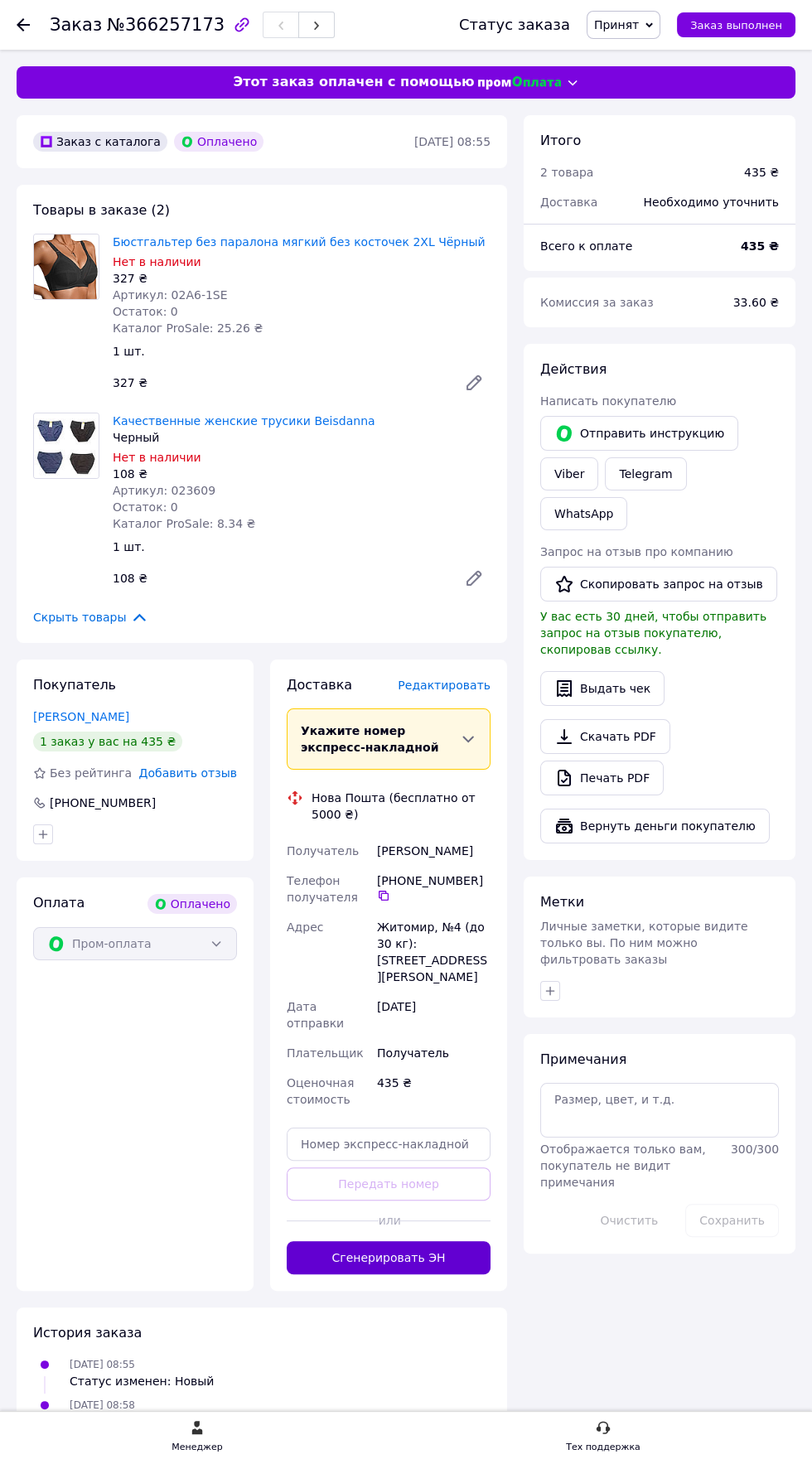
click at [446, 1242] on button "Сгенерировать ЭН" at bounding box center [388, 1258] width 204 height 33
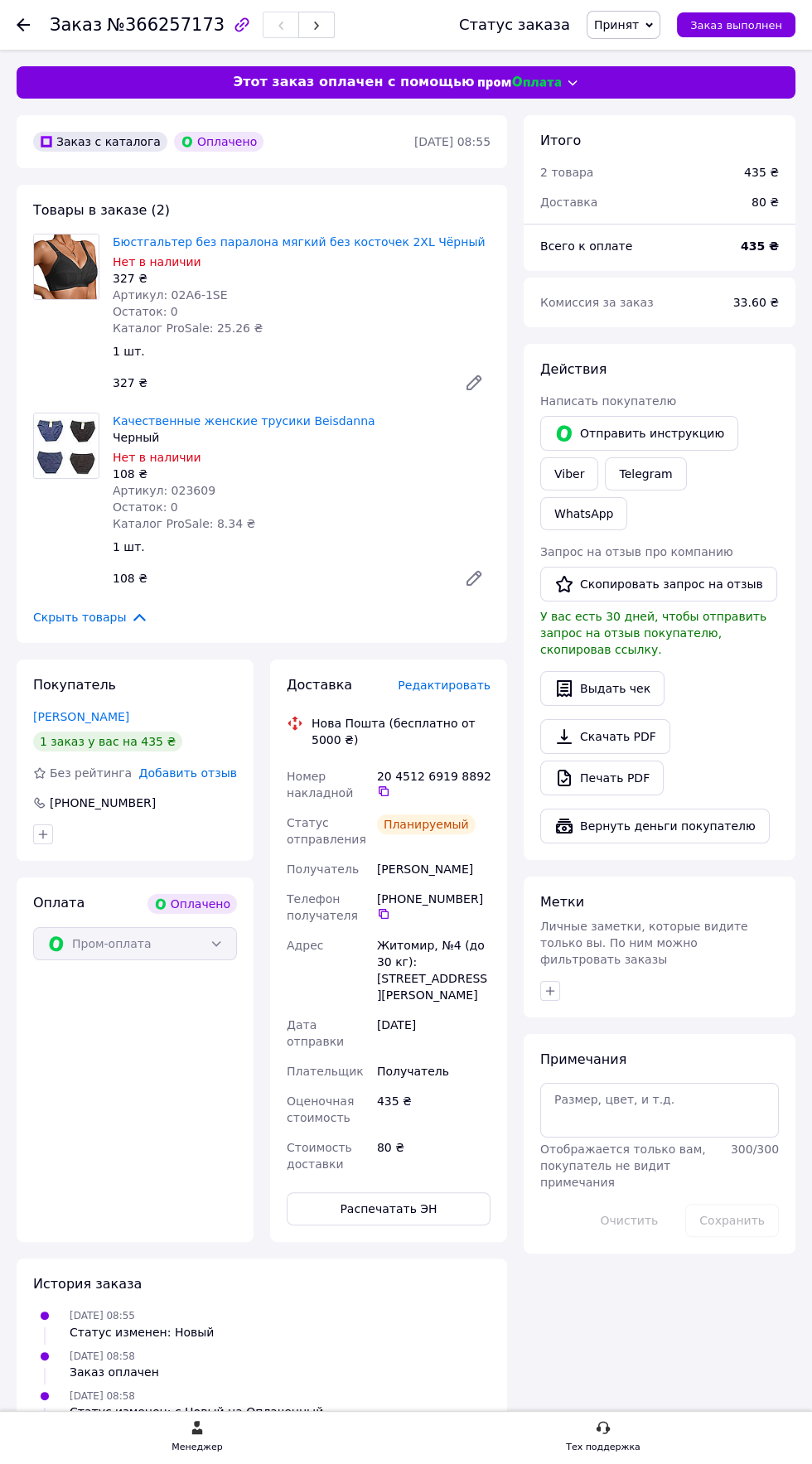
click at [474, 382] on icon at bounding box center [474, 383] width 13 height 13
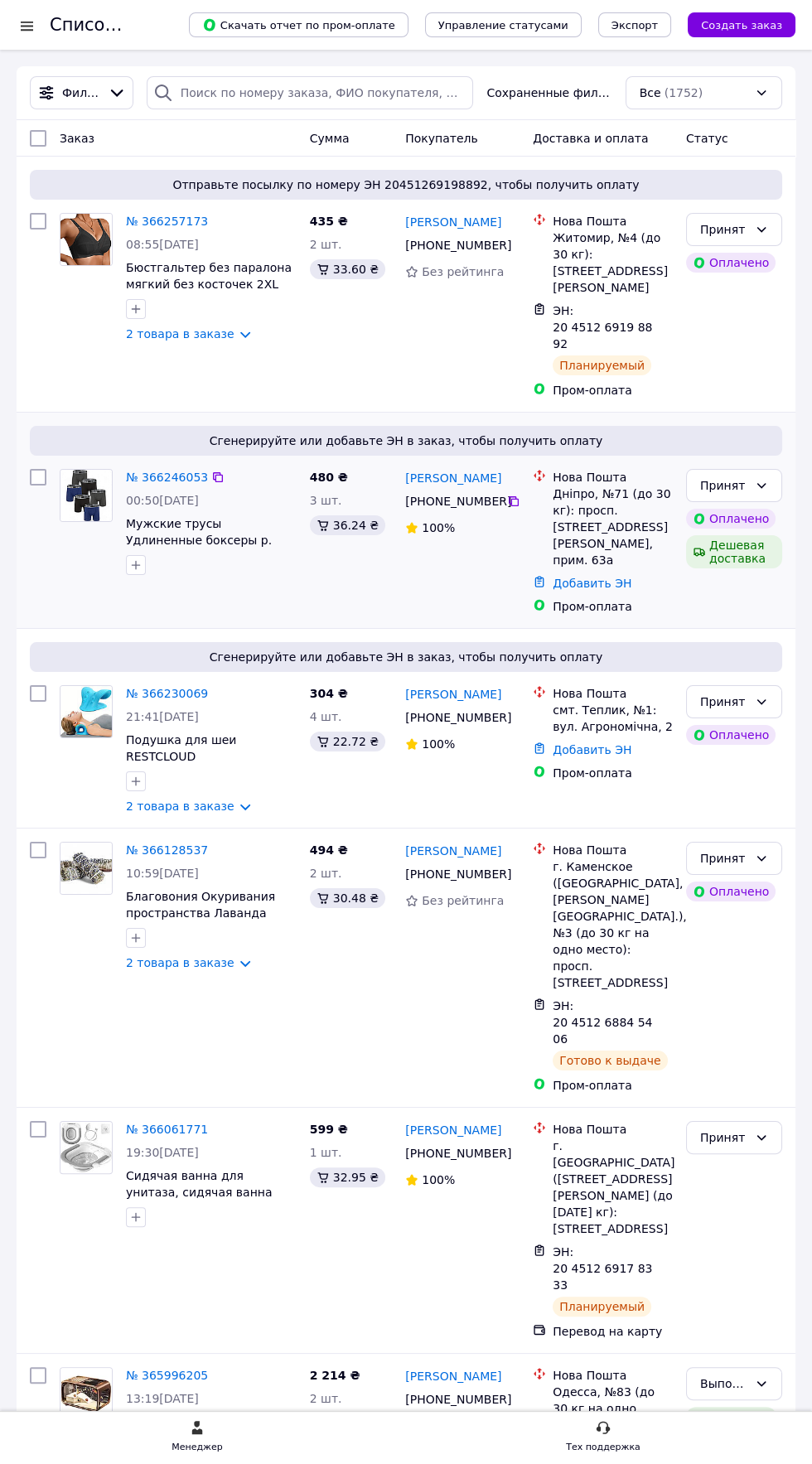
click at [176, 433] on span "Сгенерируйте или добавьте ЭН в заказ, чтобы получить оплату" at bounding box center [406, 441] width 739 height 16
click at [162, 471] on link "№ 366246053" at bounding box center [168, 477] width 82 height 13
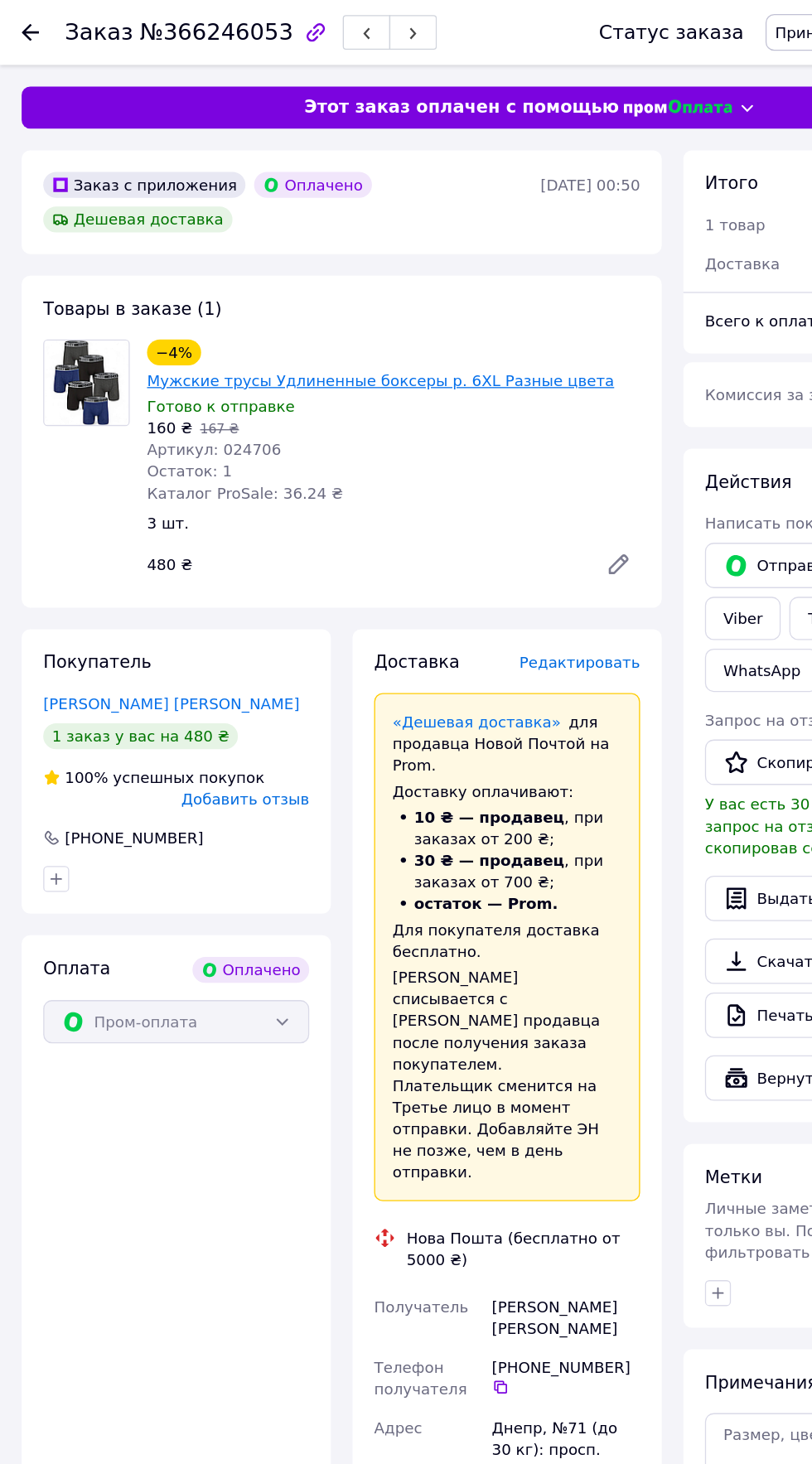
click at [431, 285] on link "Мужские трусы Удлиненные боксеры р. 6XL Разные цвета" at bounding box center [291, 291] width 358 height 13
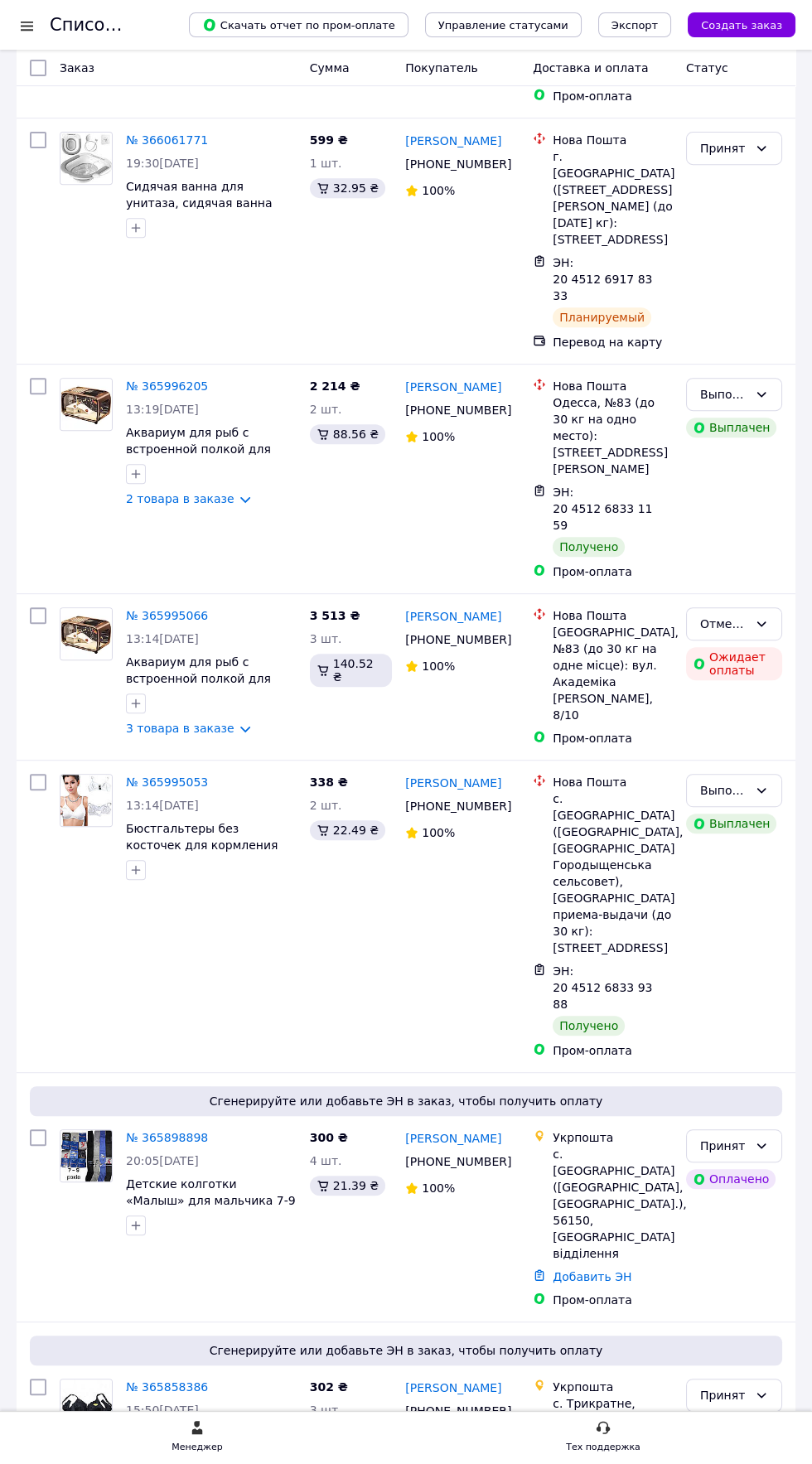
scroll to position [992, 0]
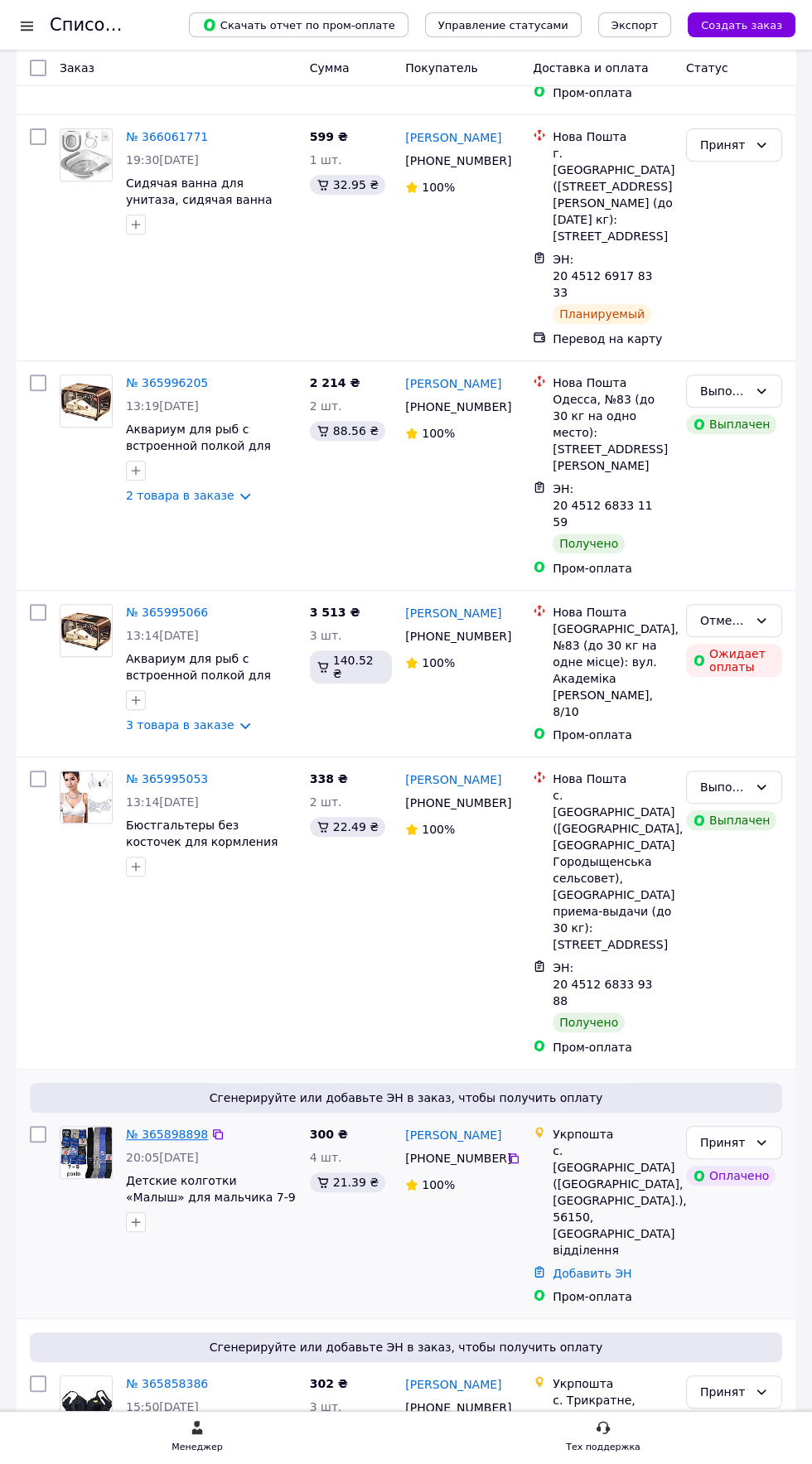
click at [165, 1128] on link "№ 365898898" at bounding box center [168, 1134] width 82 height 13
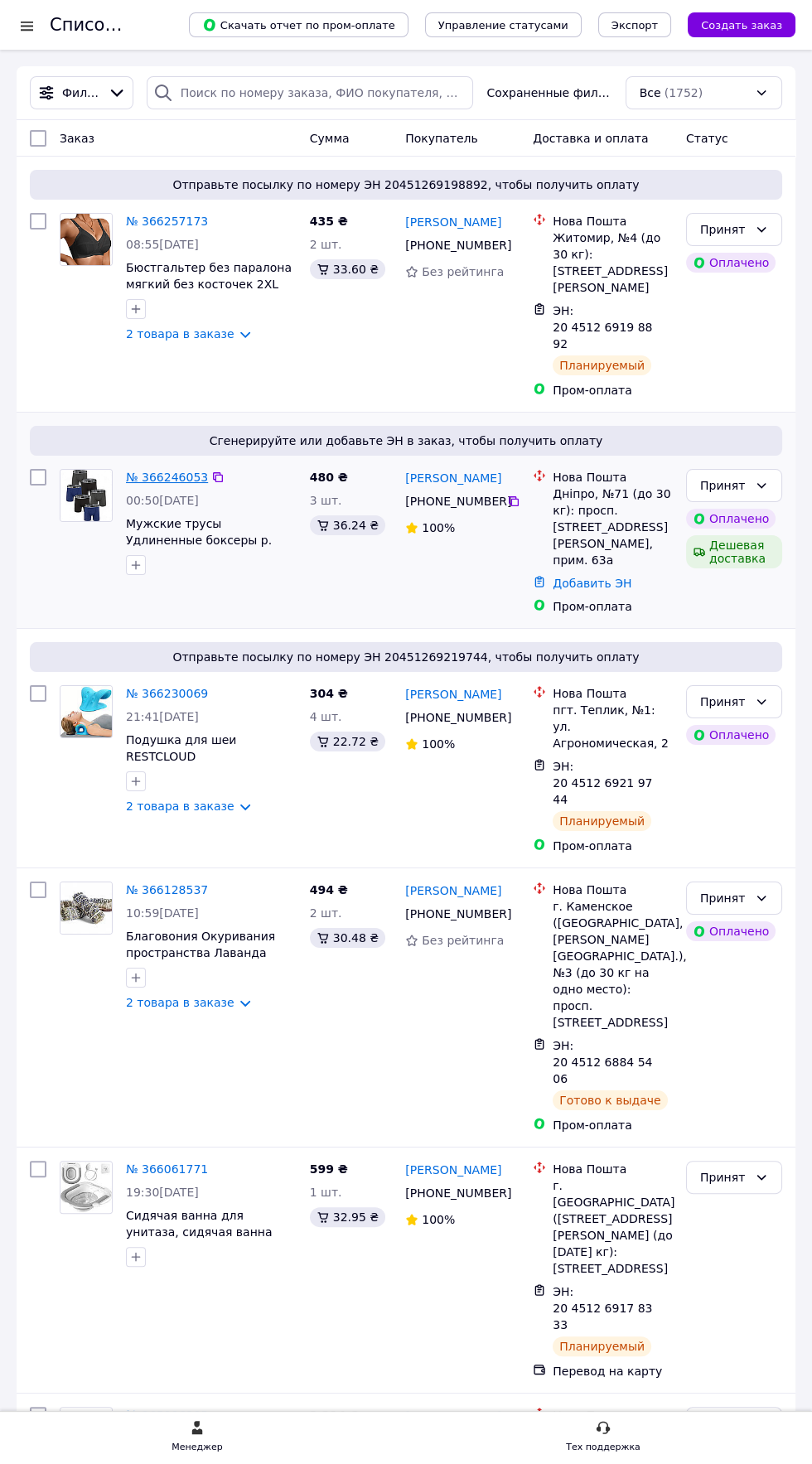
click at [165, 471] on link "№ 366246053" at bounding box center [168, 477] width 82 height 13
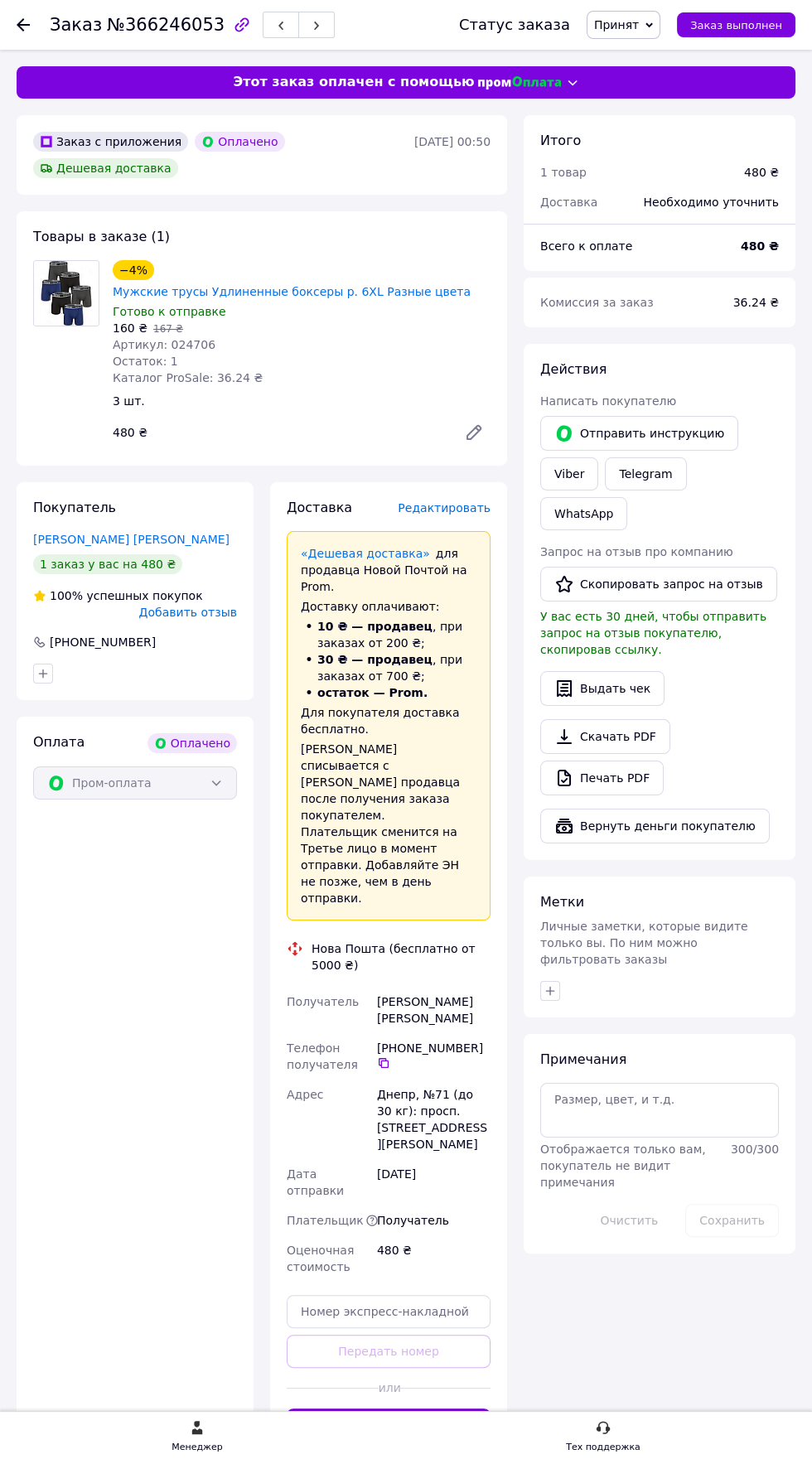
click at [471, 502] on span "Редактировать" at bounding box center [443, 508] width 92 height 13
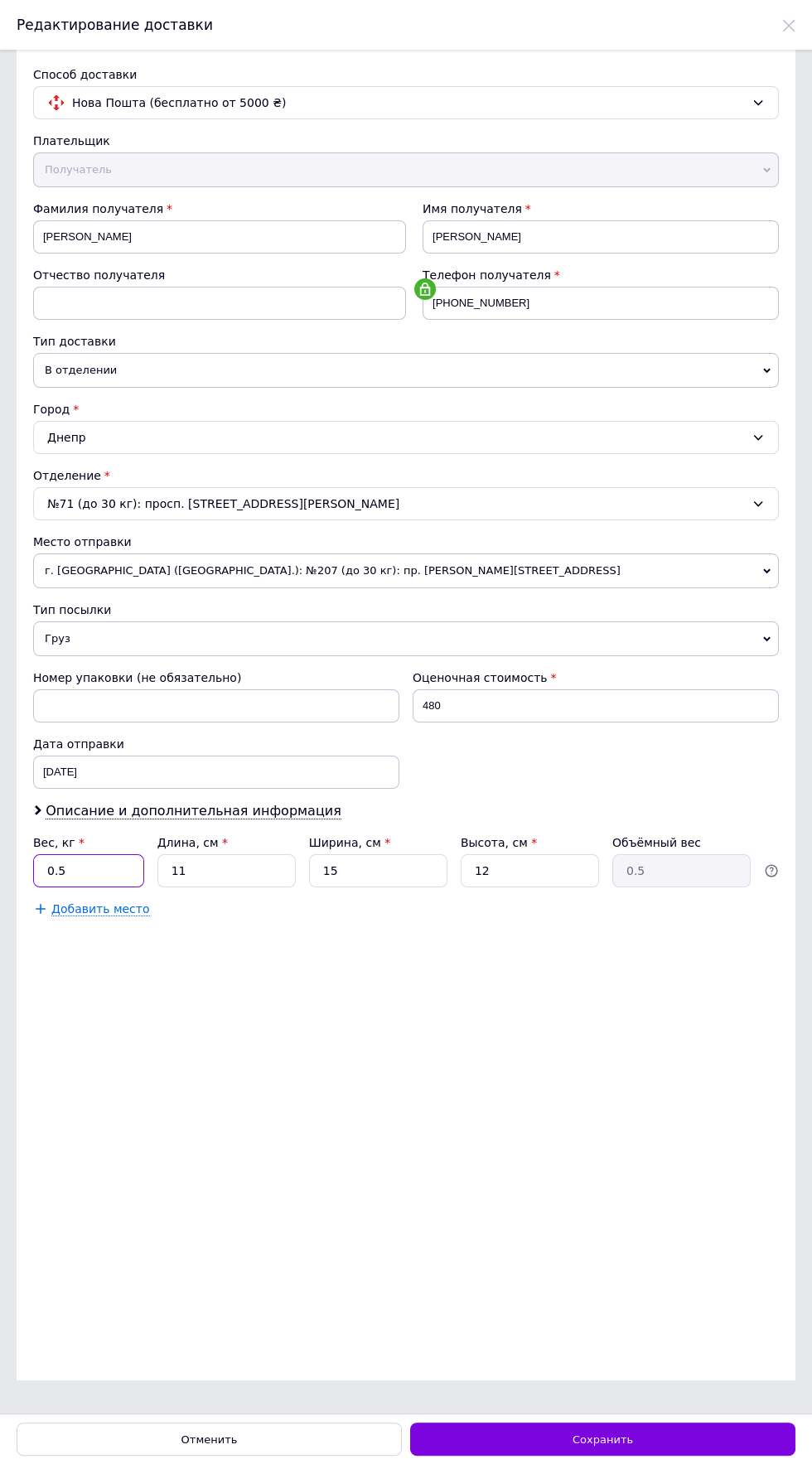
click at [121, 864] on input "0.5" at bounding box center [88, 871] width 111 height 33
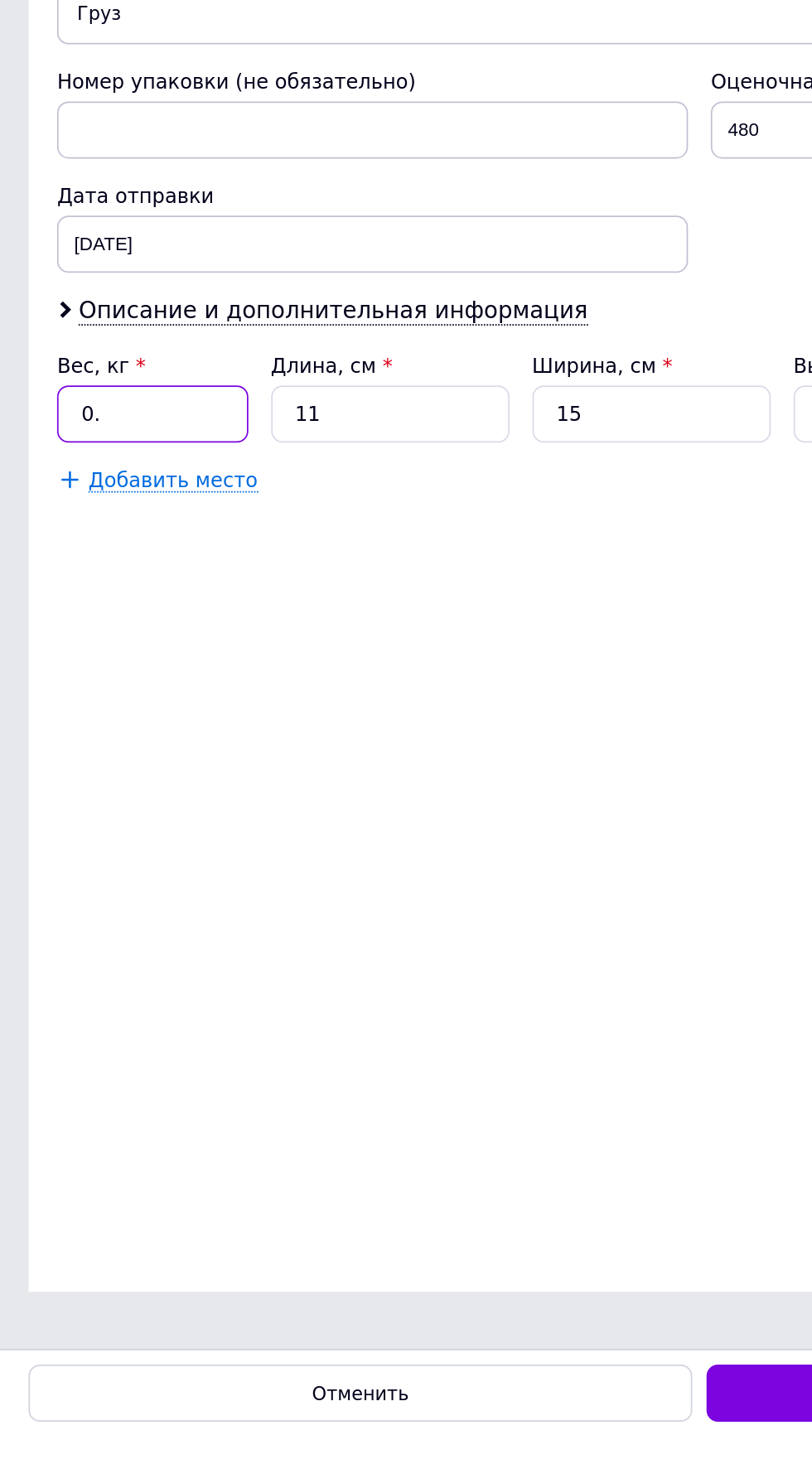
type input "0"
type input "1"
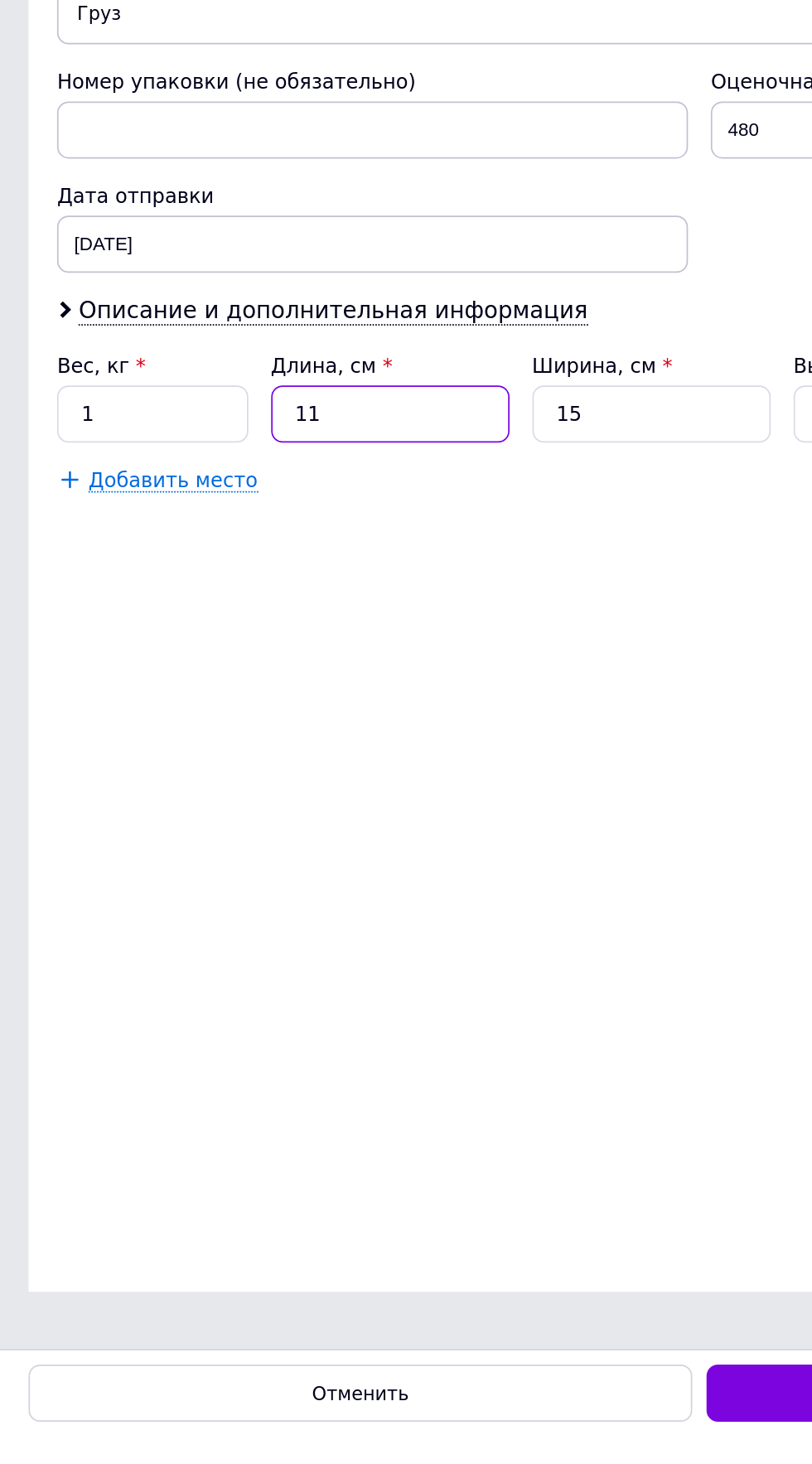
click at [226, 864] on input "11" at bounding box center [226, 871] width 138 height 33
type input "1"
type input "0.1"
type input "2"
type input "0.1"
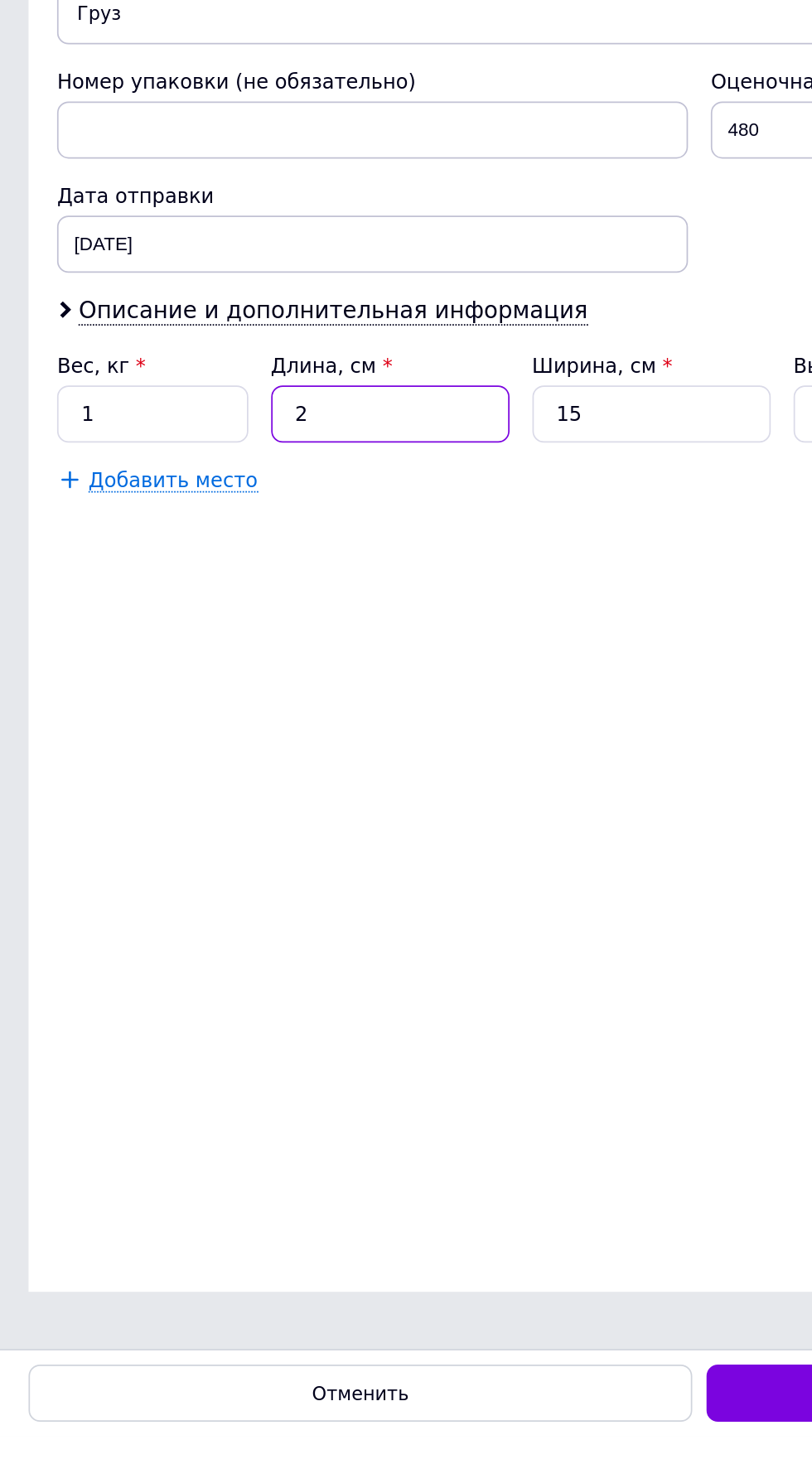
type input "20"
type input "0.9"
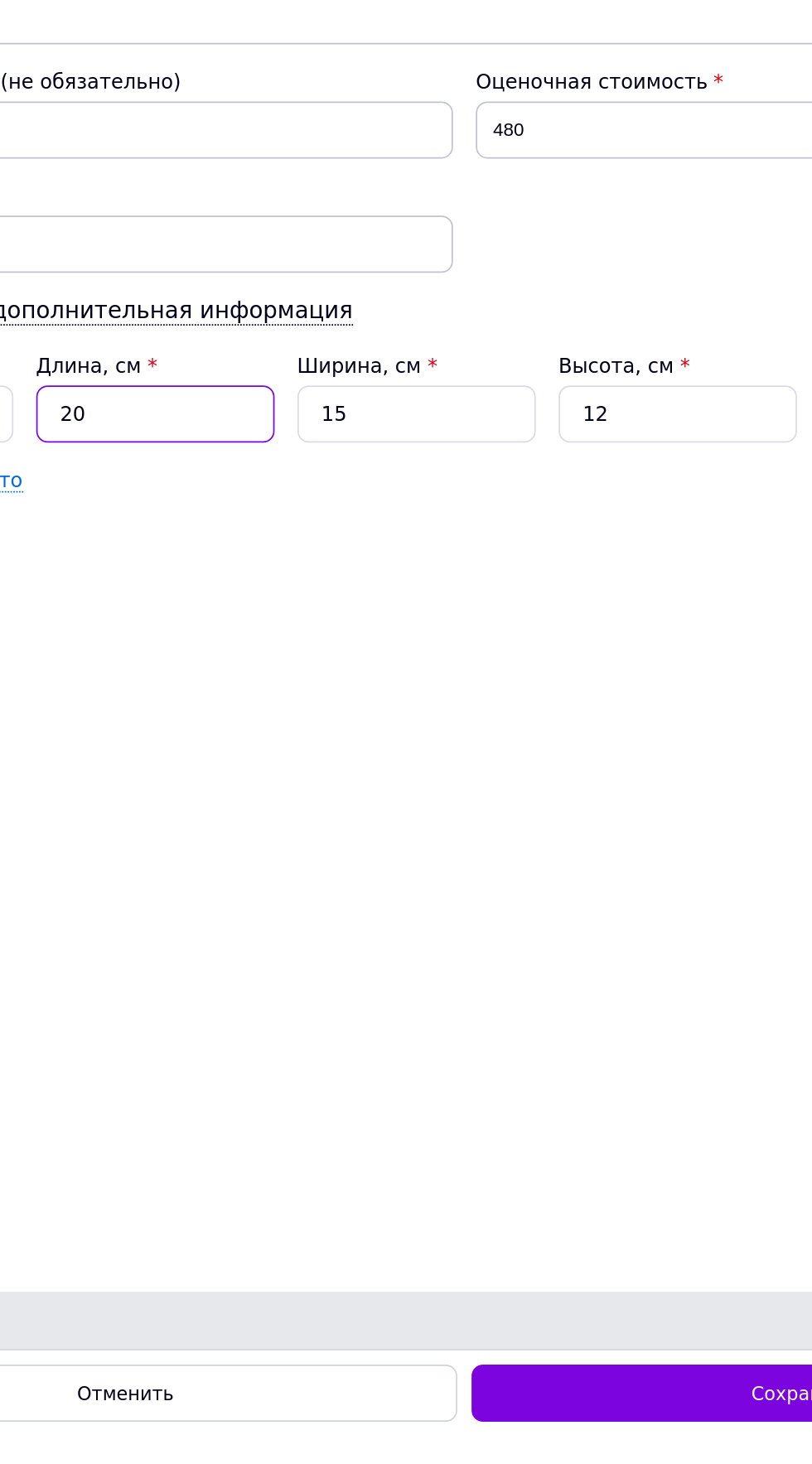
type input "20"
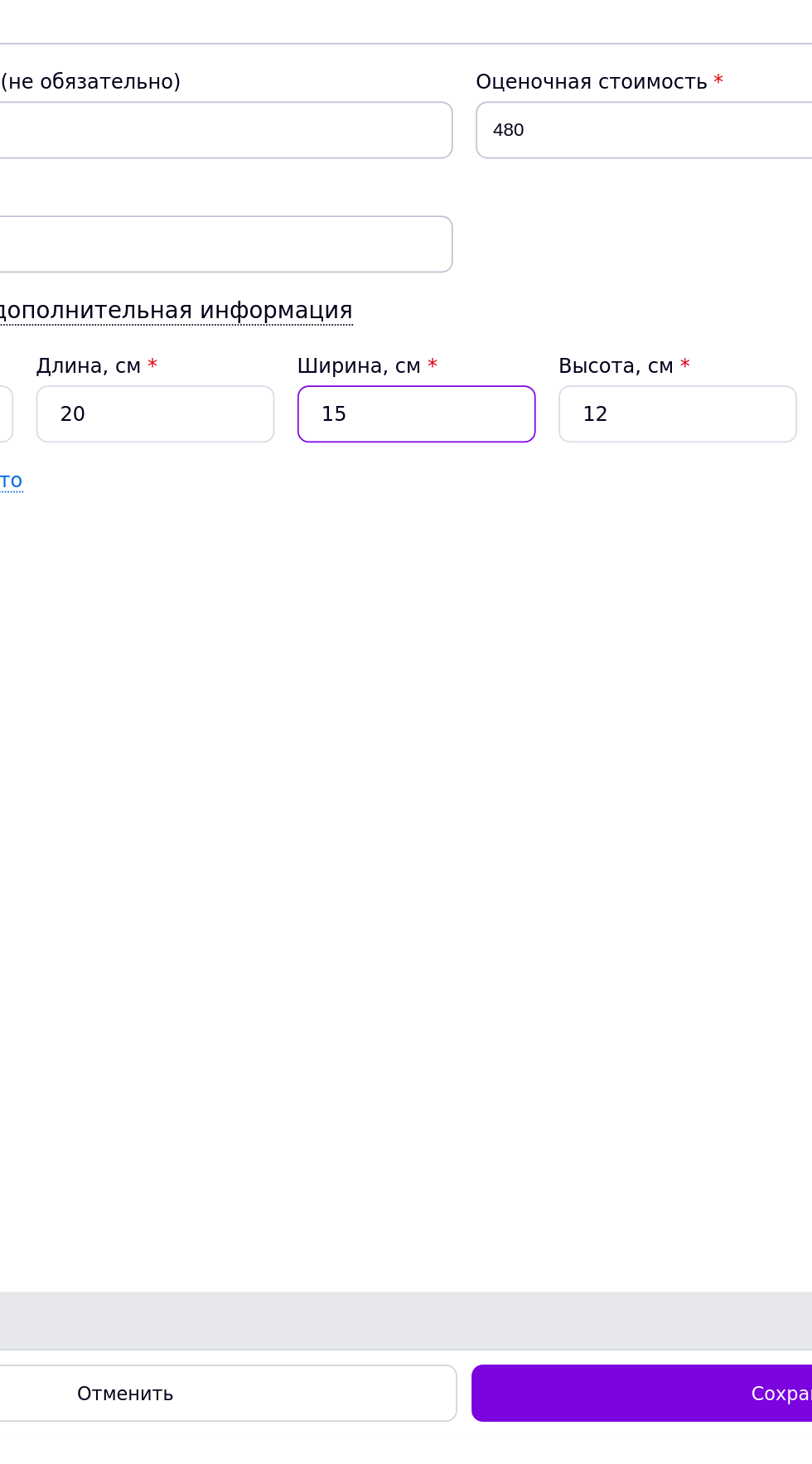
click at [376, 864] on input "15" at bounding box center [378, 871] width 138 height 33
type input "1"
type input "0.1"
type input "2"
type input "0.12"
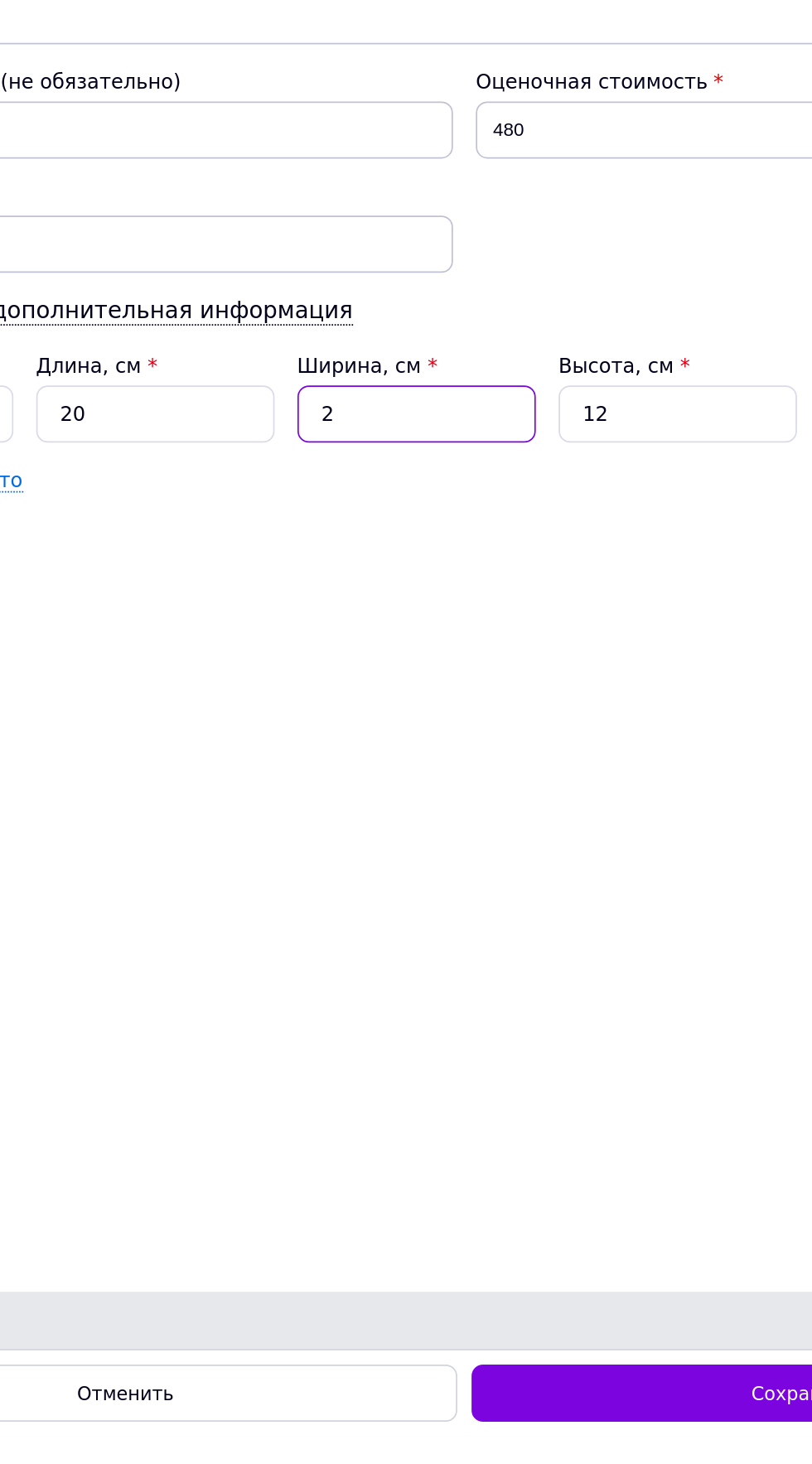
type input "28"
type input "1.68"
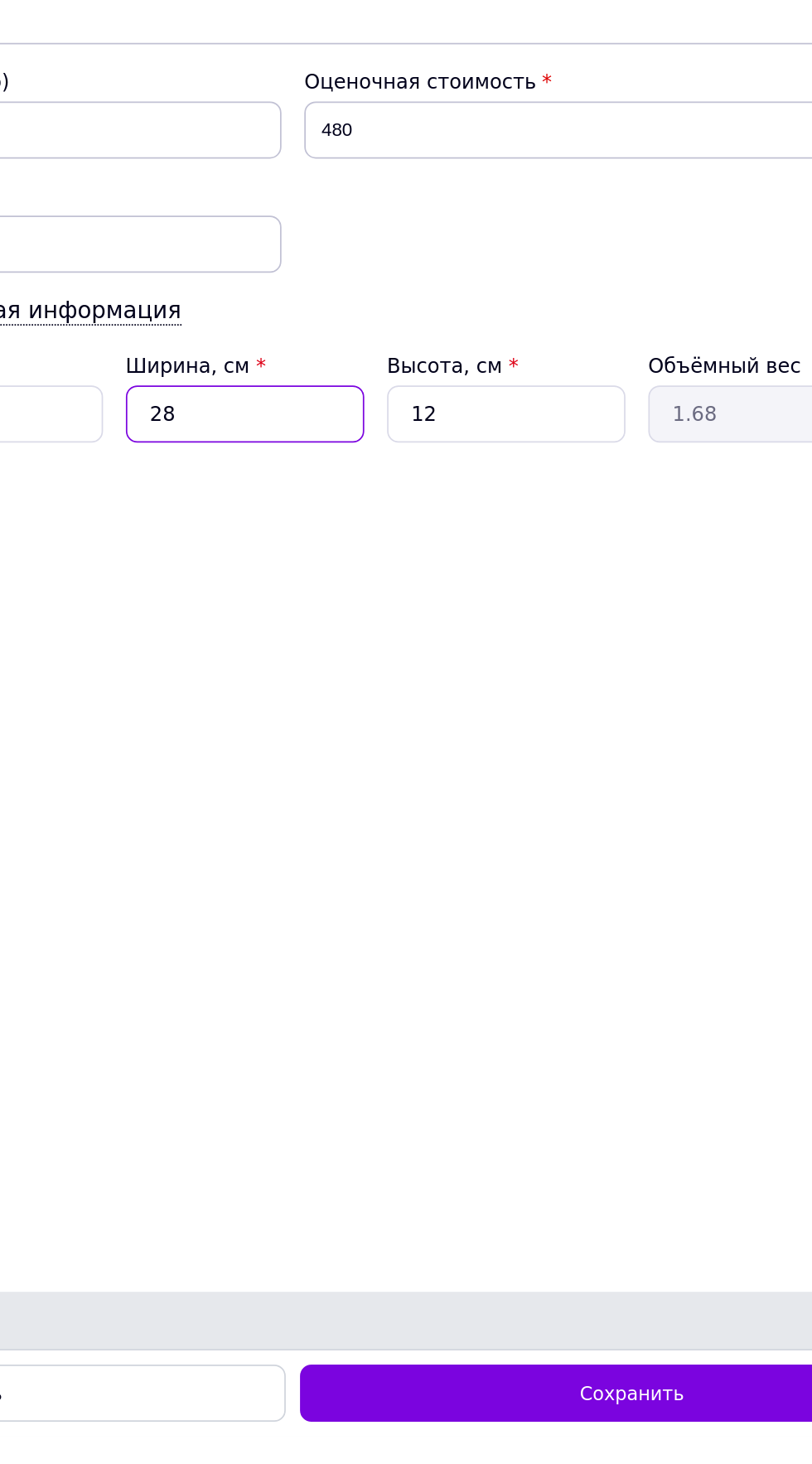
type input "28"
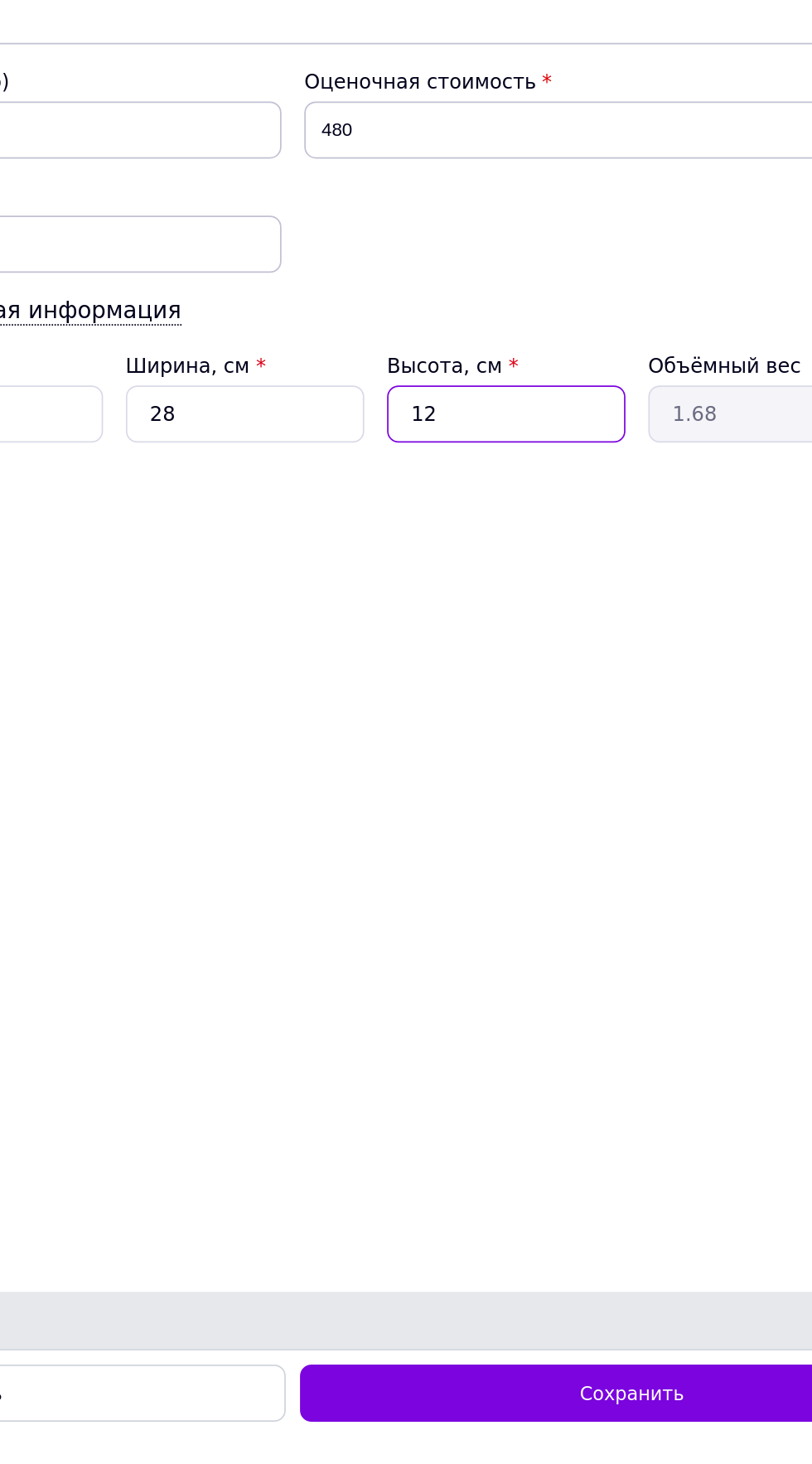
click at [525, 869] on input "12" at bounding box center [529, 871] width 138 height 33
type input "1"
type input "0.14"
type input "18"
type input "2.52"
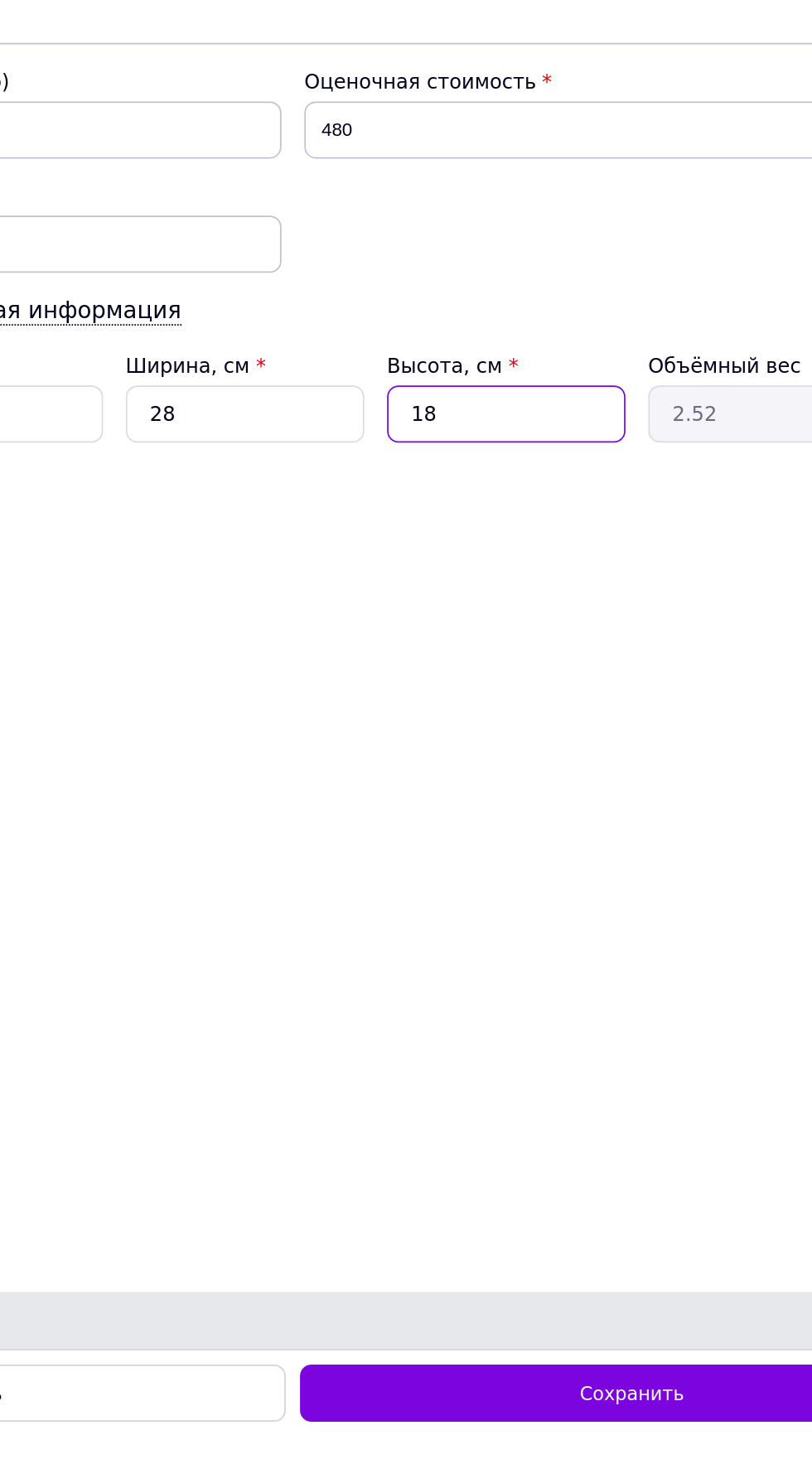
type input "1"
type input "0.14"
type input "10"
type input "1.4"
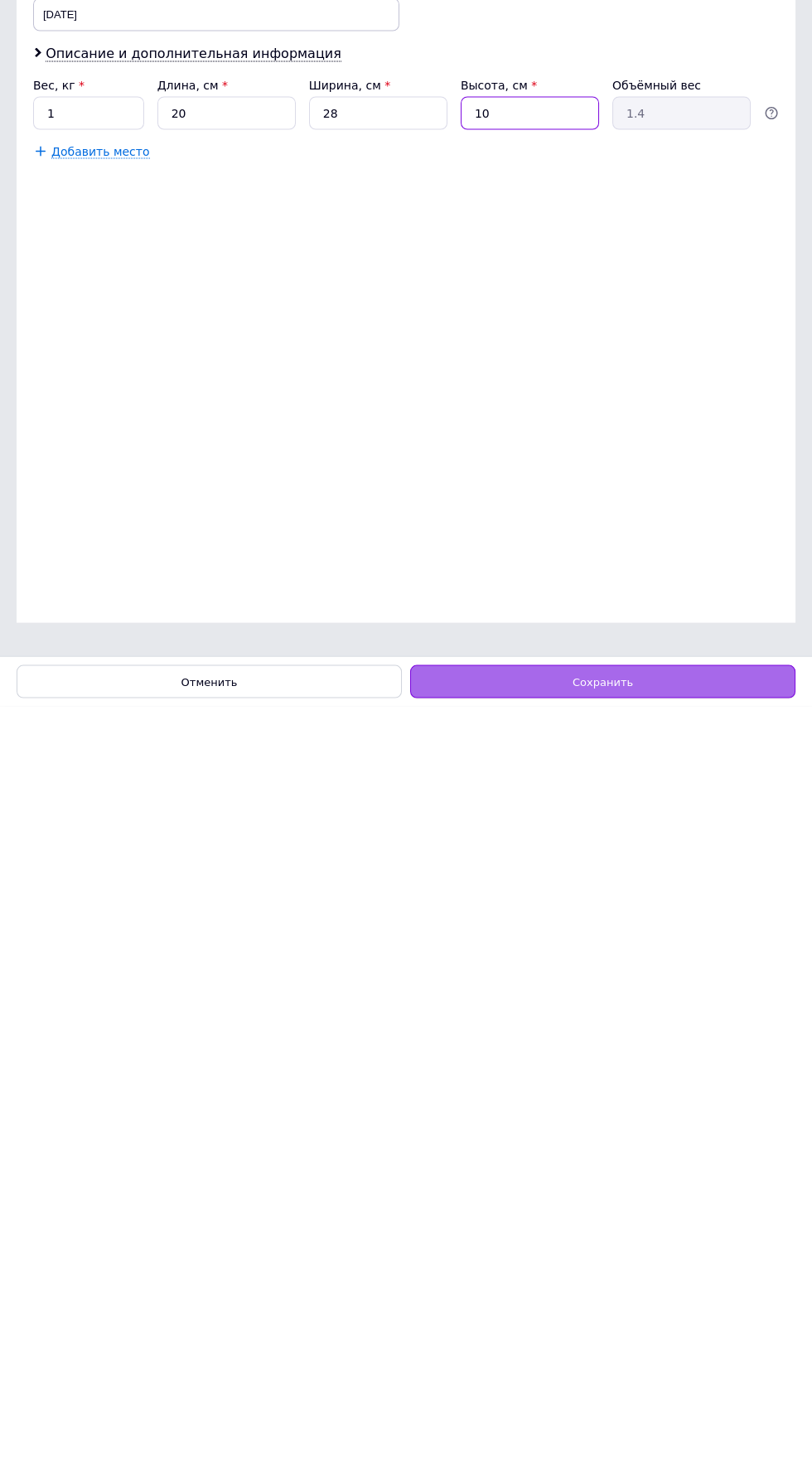
type input "10"
click at [686, 1447] on div "Сохранить" at bounding box center [602, 1439] width 385 height 33
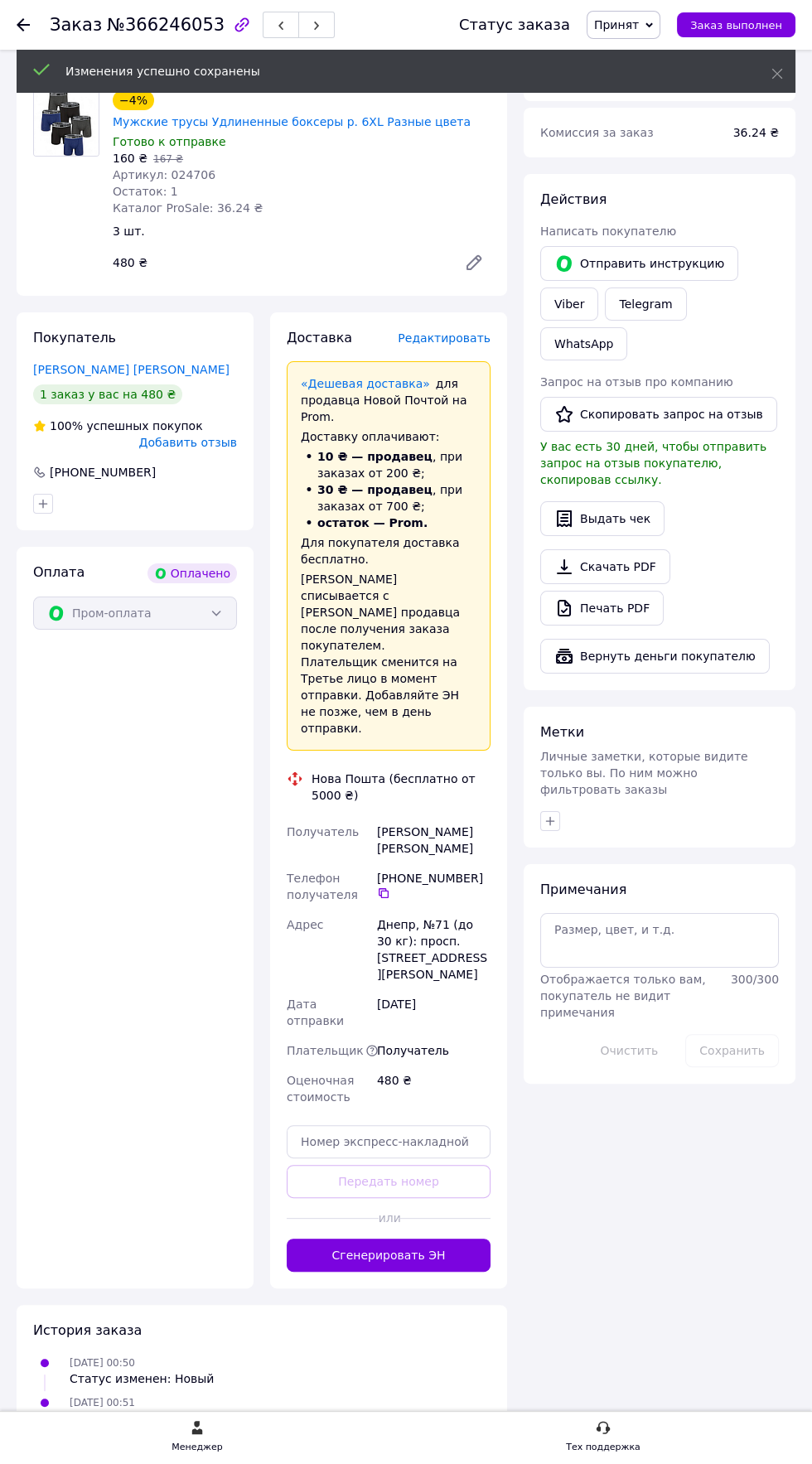
scroll to position [196, 0]
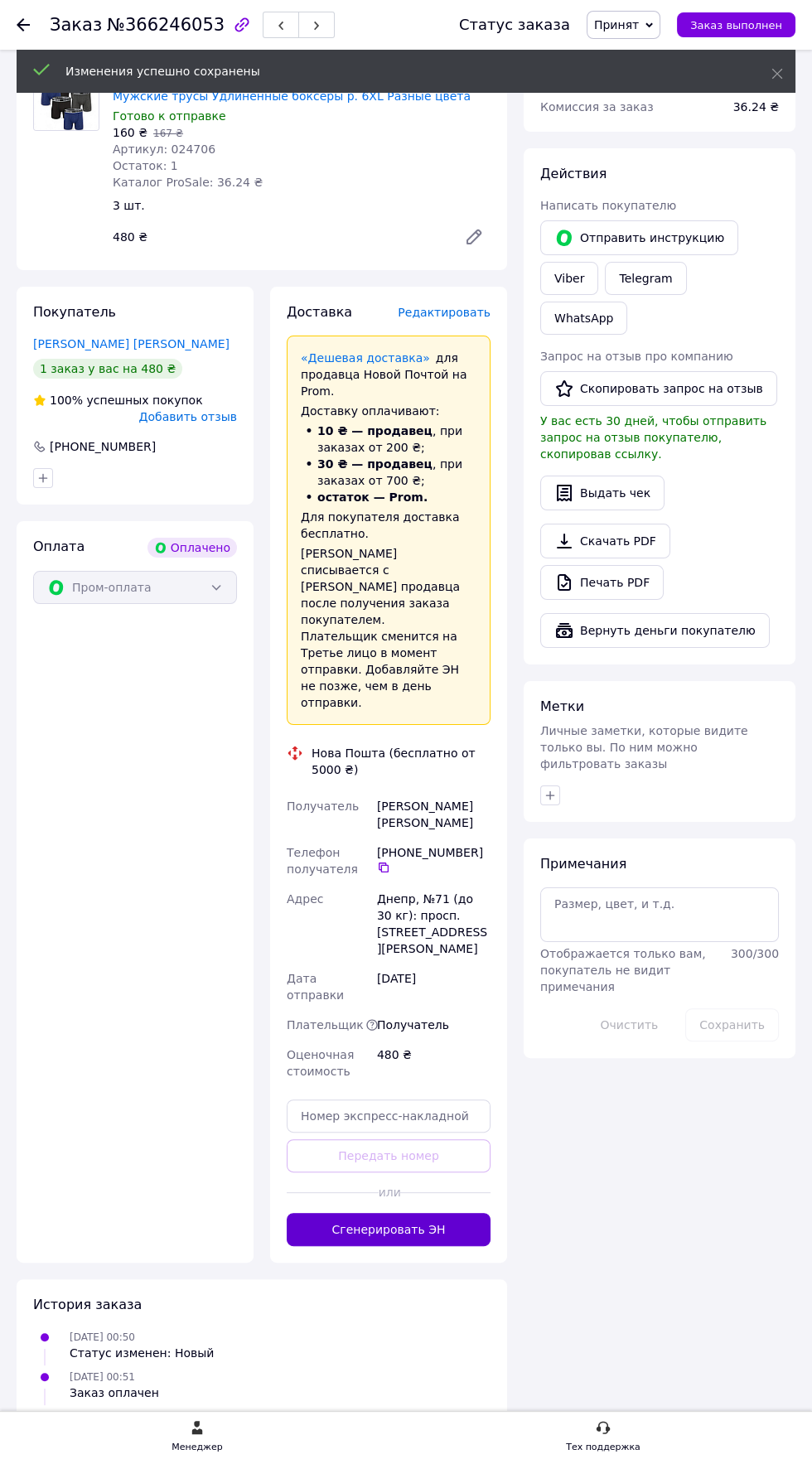
click at [439, 1213] on button "Сгенерировать ЭН" at bounding box center [388, 1230] width 204 height 33
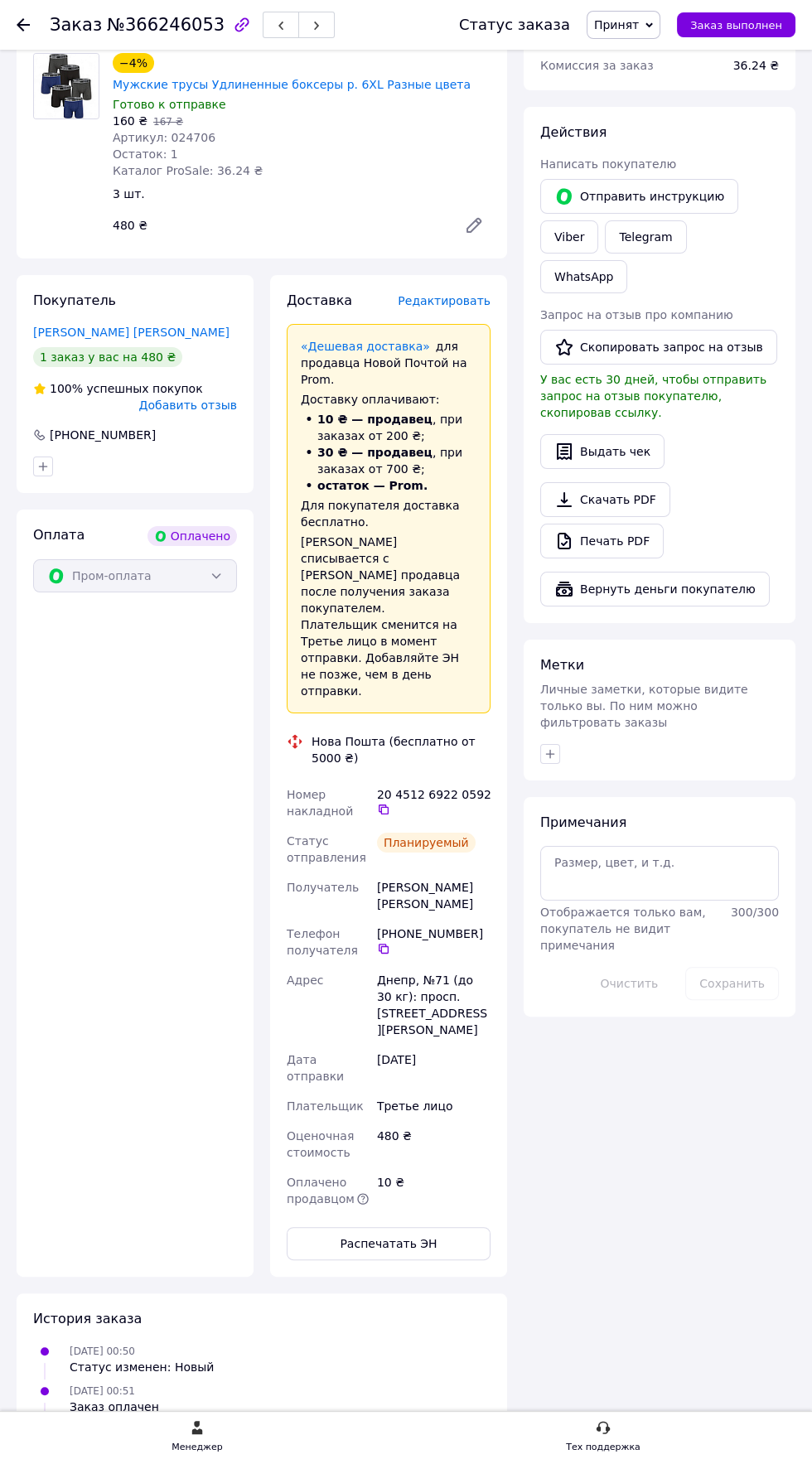
scroll to position [205, 0]
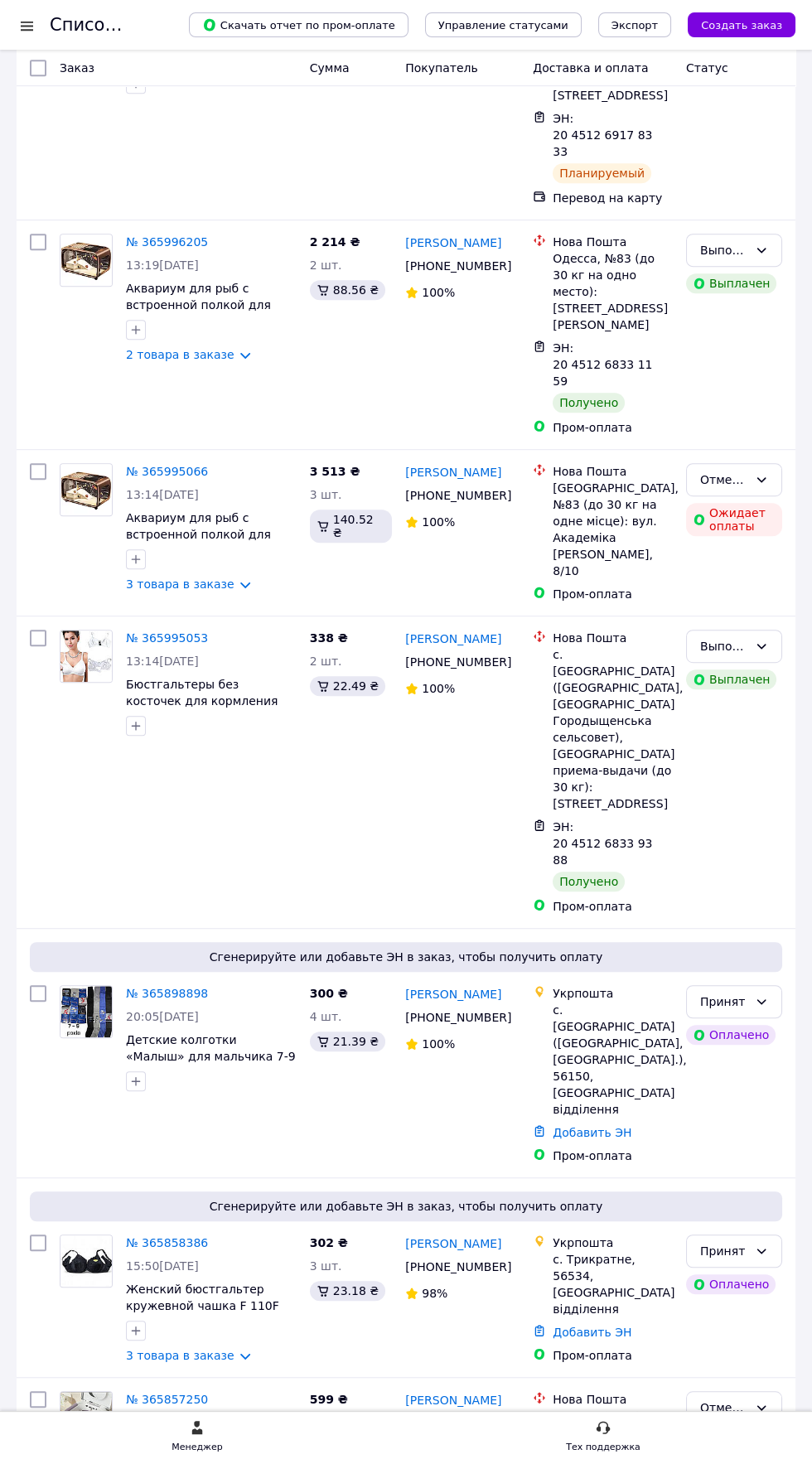
scroll to position [1229, 0]
